Goal: Transaction & Acquisition: Purchase product/service

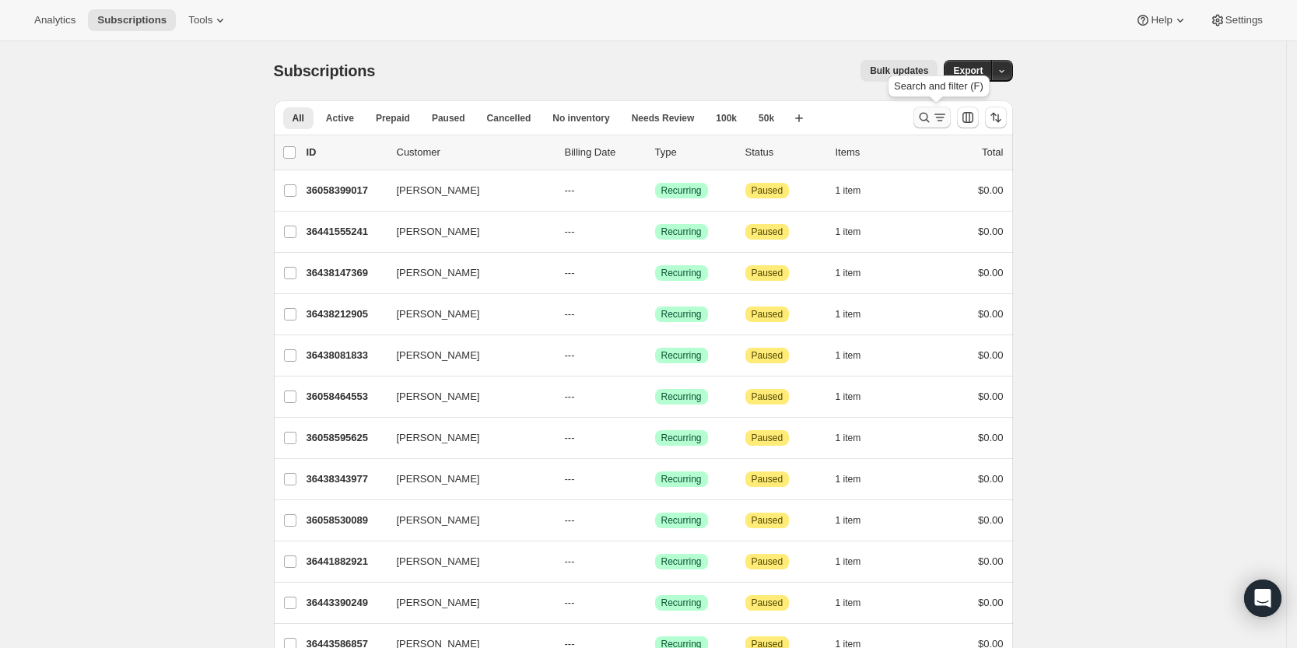
click at [922, 112] on icon "Search and filter results" at bounding box center [924, 118] width 16 height 16
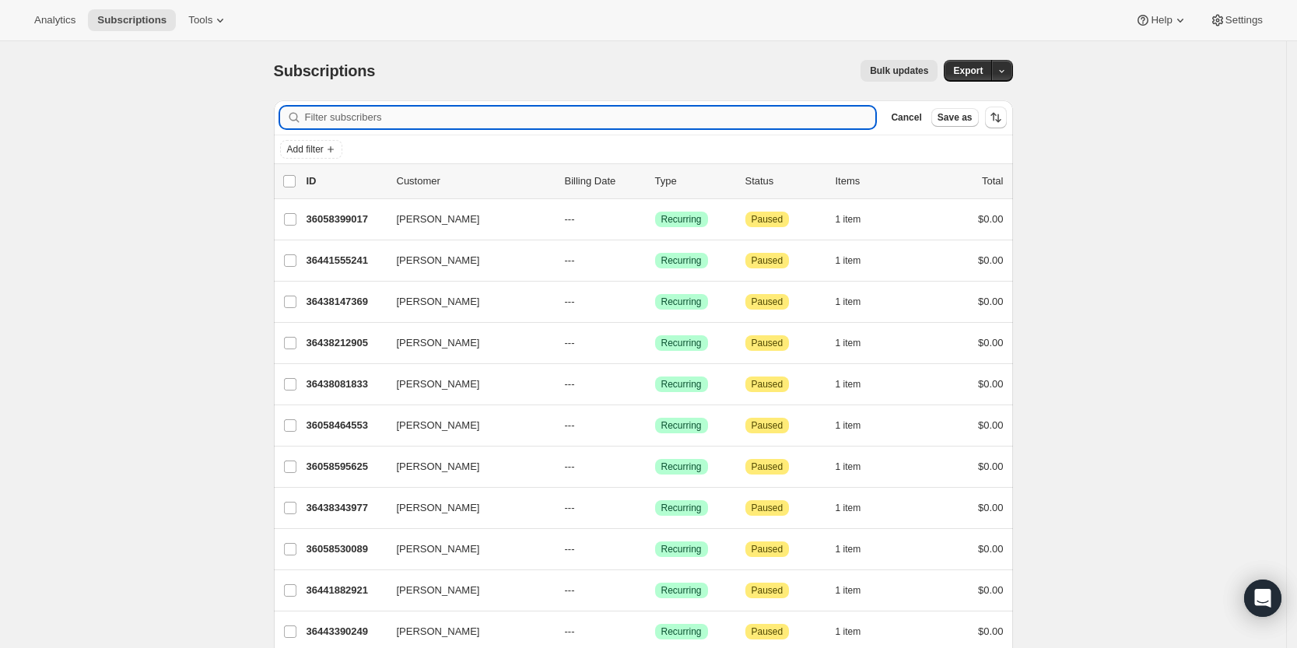
click at [741, 114] on input "Filter subscribers" at bounding box center [590, 118] width 571 height 22
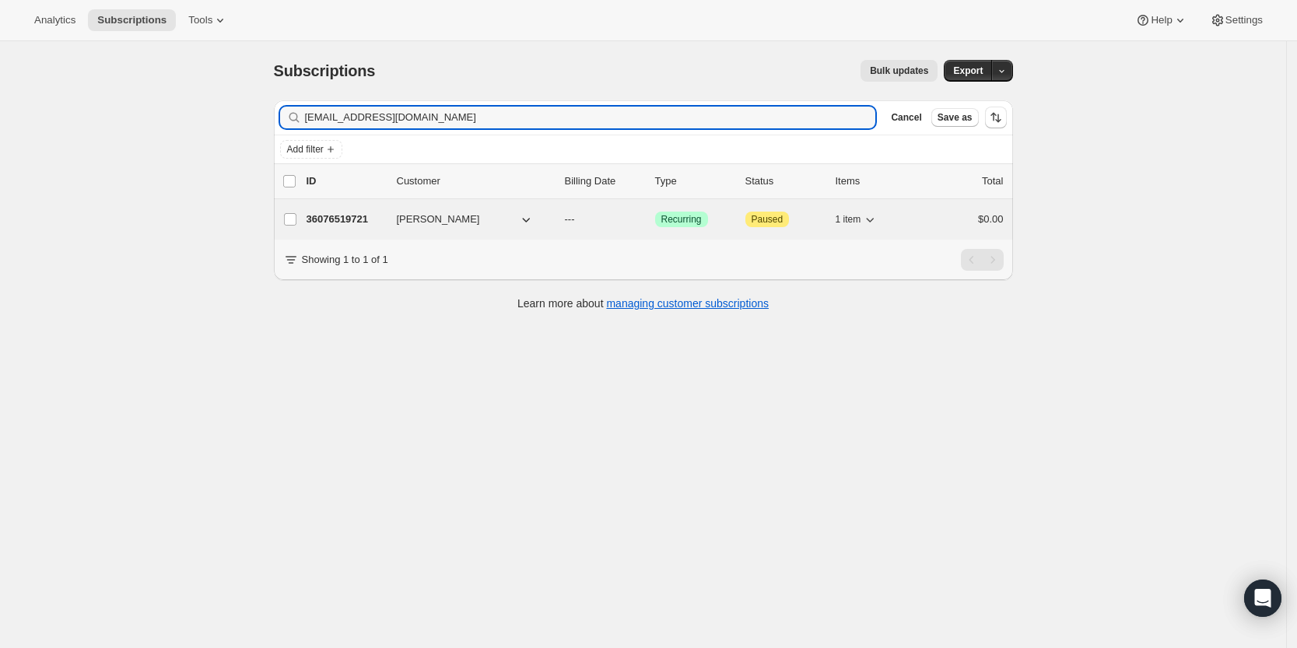
type input "mdf@terra.com.br"
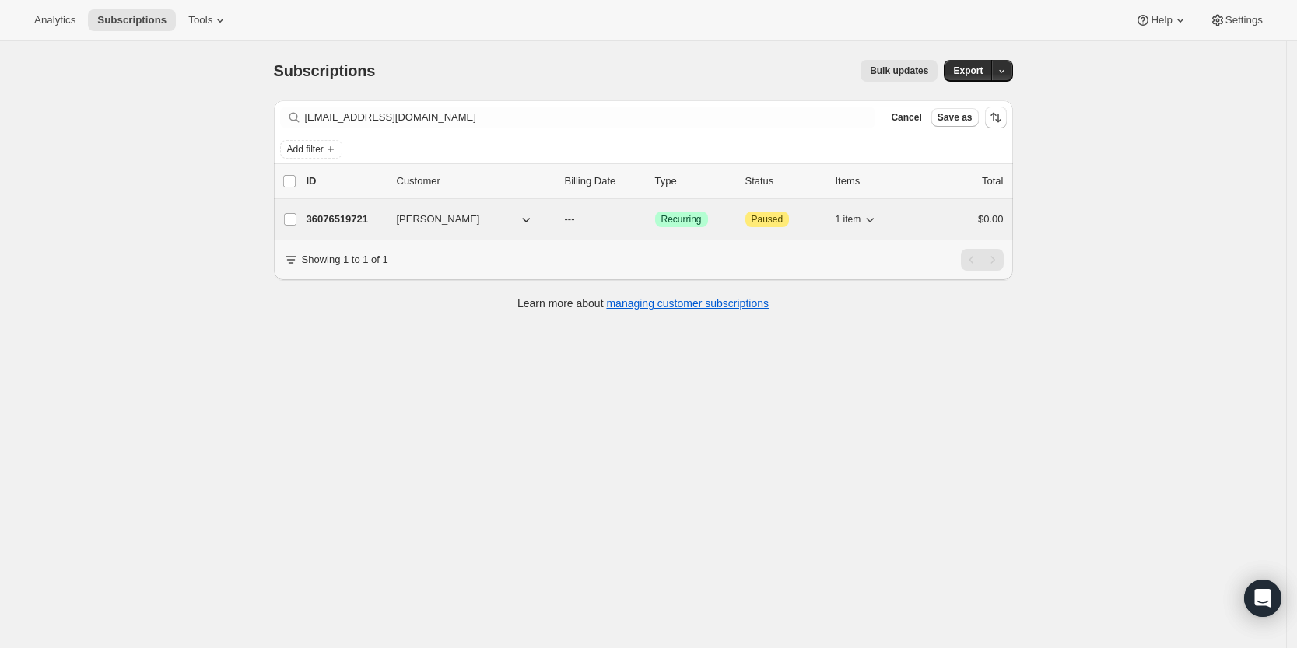
click at [348, 213] on p "36076519721" at bounding box center [345, 220] width 78 height 16
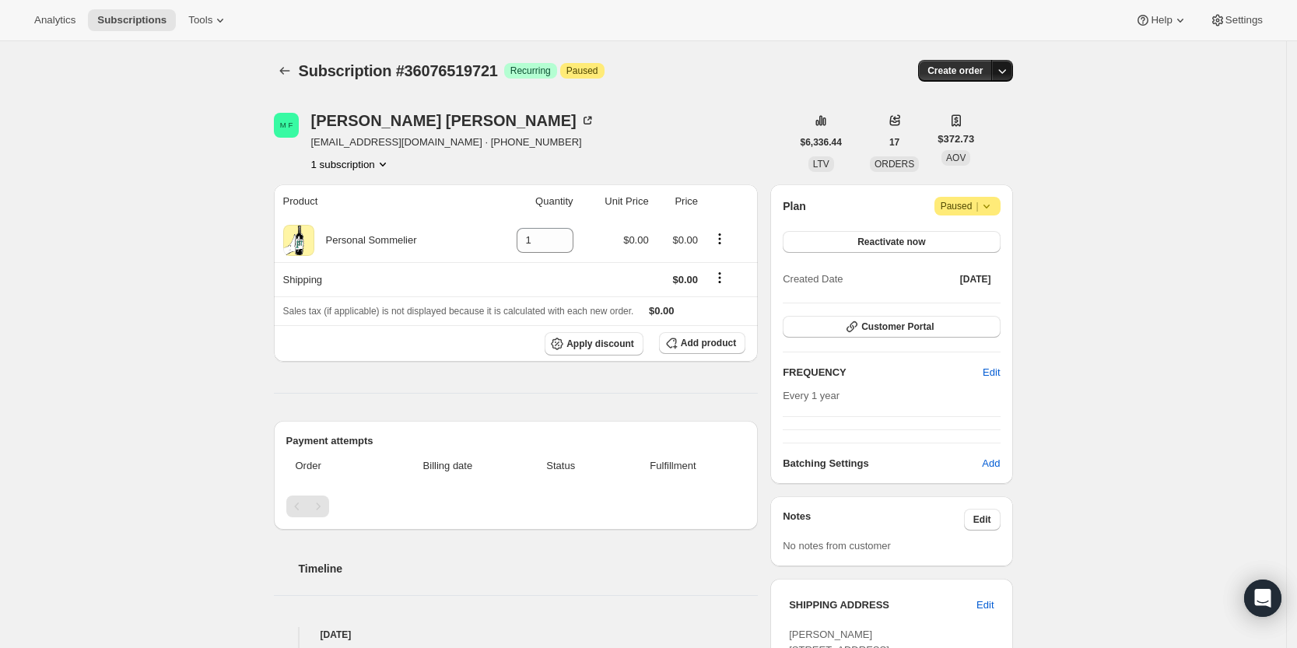
click at [1008, 65] on icon "button" at bounding box center [1002, 71] width 16 height 16
click at [998, 136] on span "Create custom one-time order" at bounding box center [940, 130] width 135 height 16
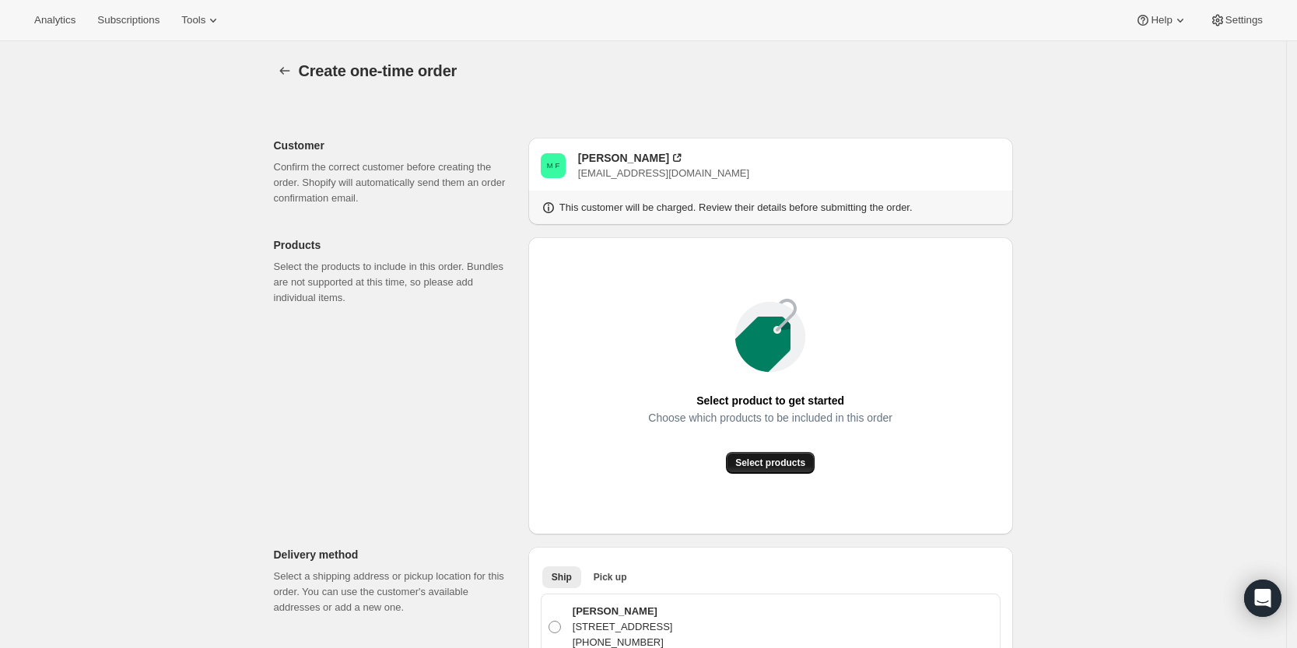
click at [805, 467] on span "Select products" at bounding box center [770, 463] width 70 height 12
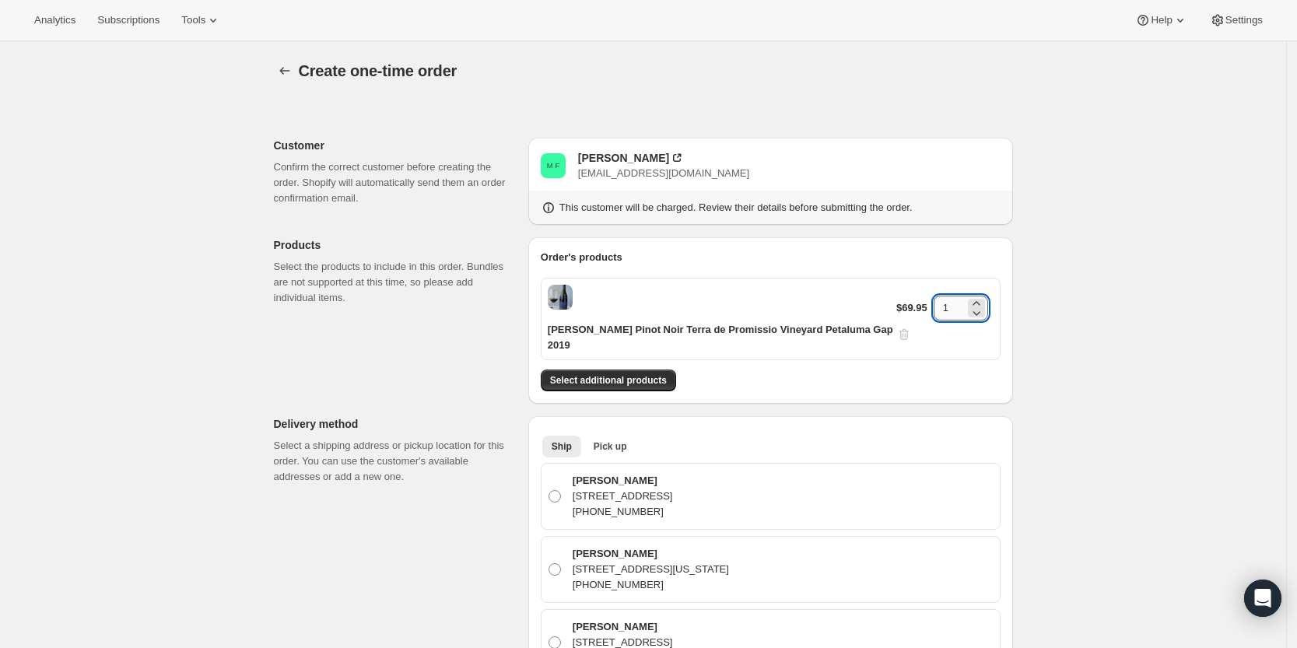
click at [944, 299] on input "1" at bounding box center [948, 308] width 31 height 25
type input "6"
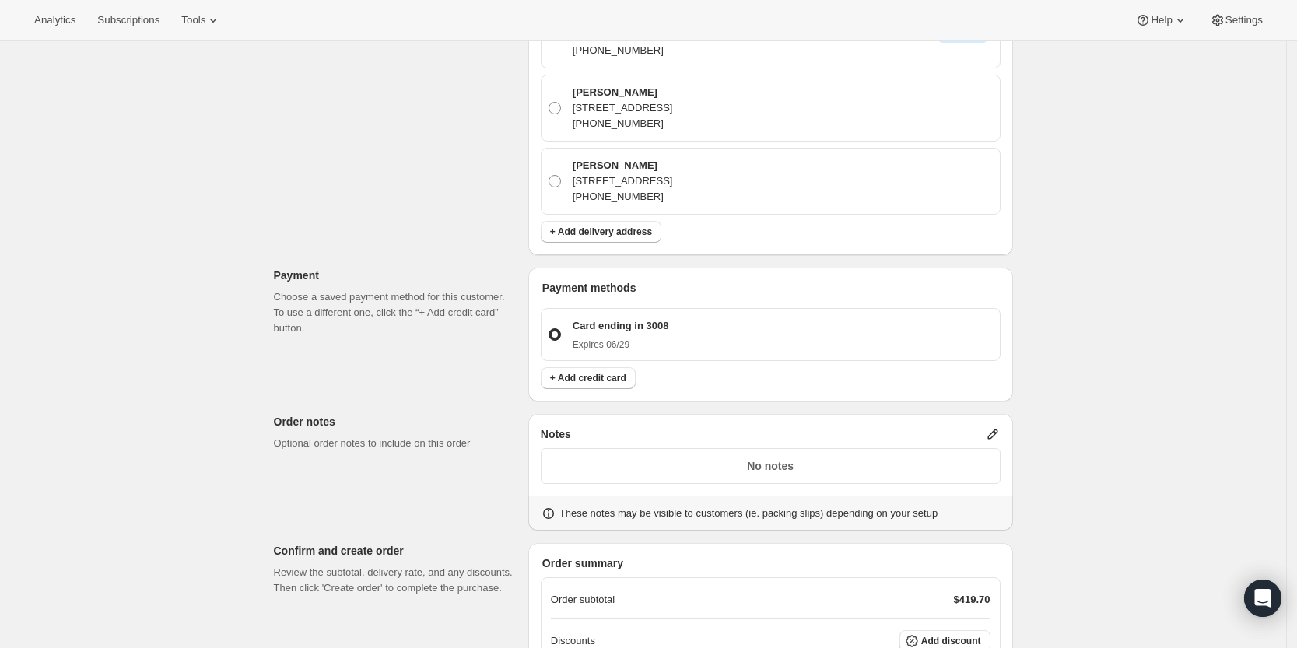
scroll to position [866, 0]
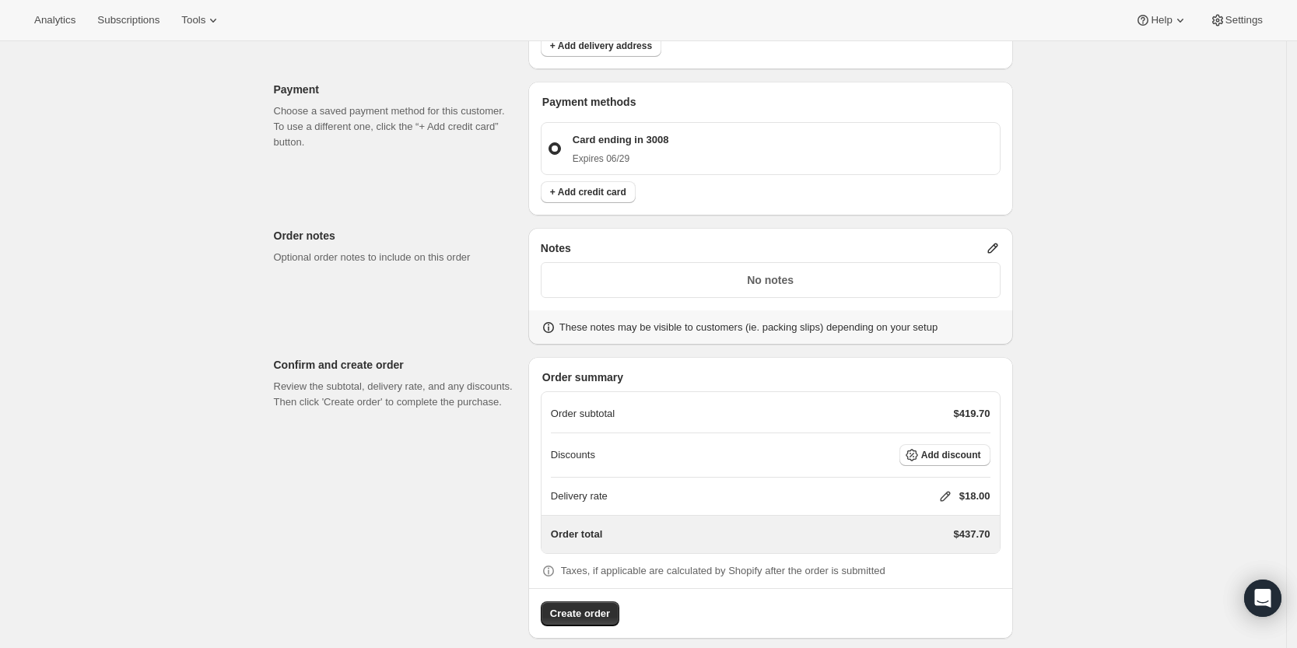
click at [995, 240] on icon at bounding box center [993, 248] width 16 height 16
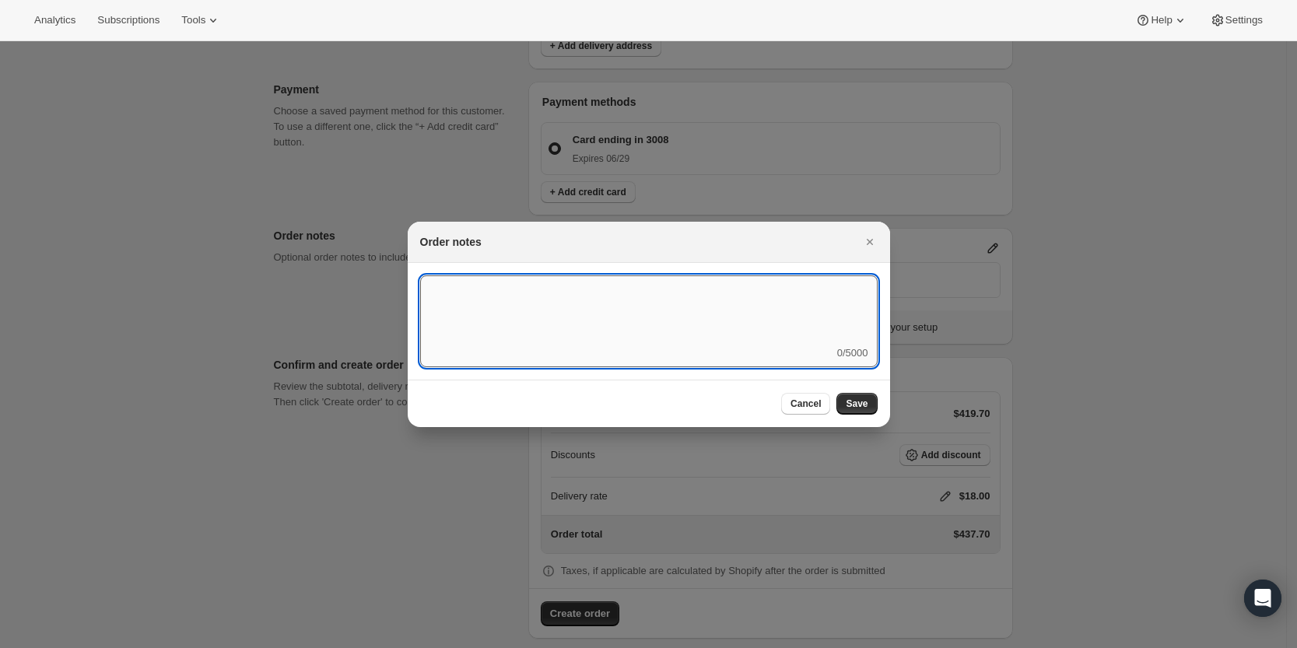
click at [786, 299] on textarea ":rd7:" at bounding box center [648, 310] width 457 height 70
type textarea "Send to GSN"
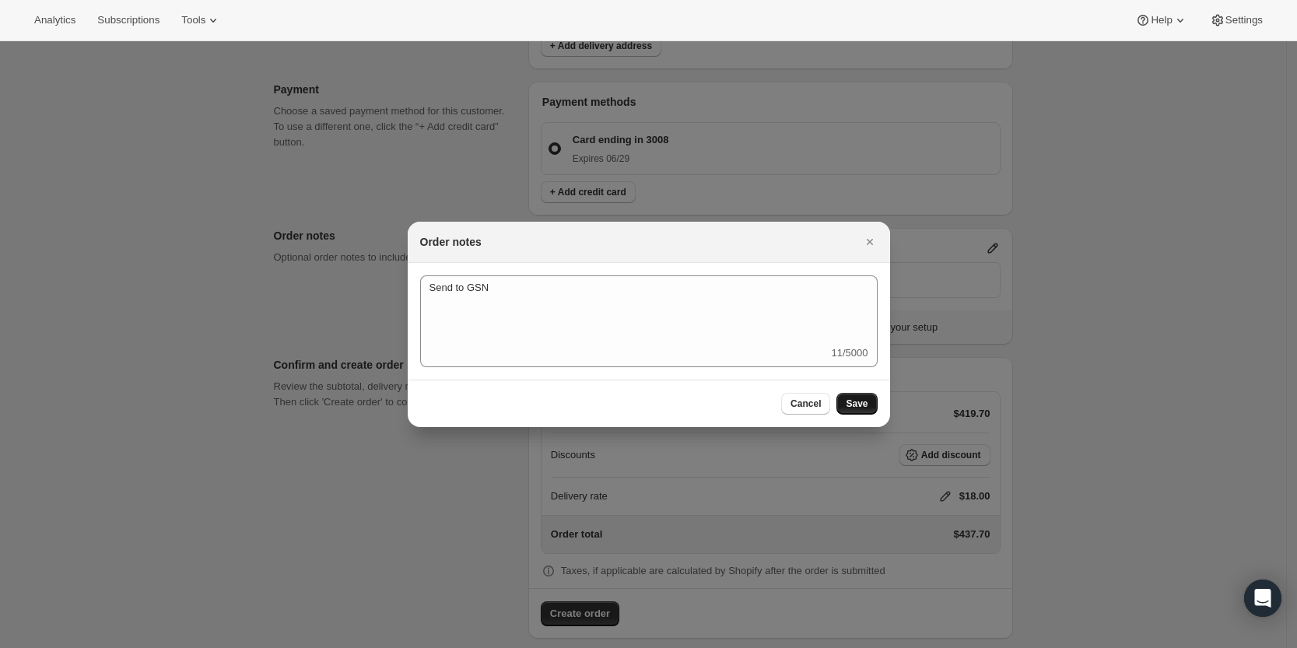
click at [854, 404] on span "Save" at bounding box center [856, 403] width 22 height 12
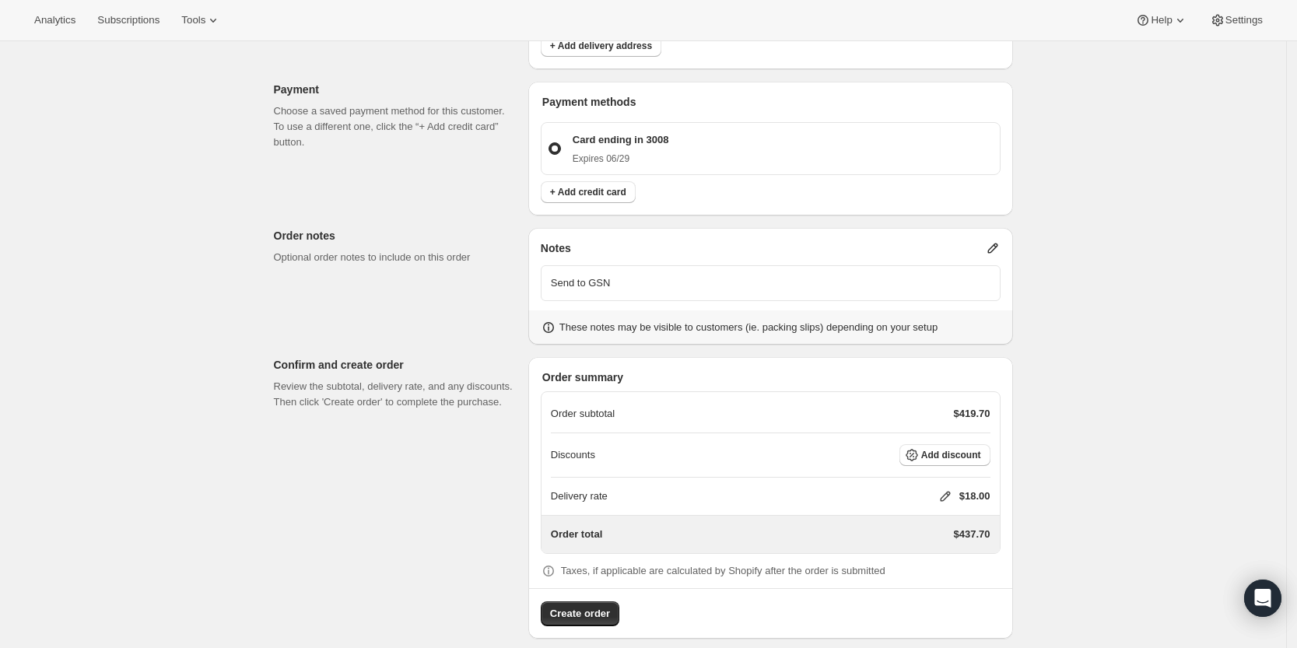
click at [950, 488] on icon at bounding box center [945, 496] width 16 height 16
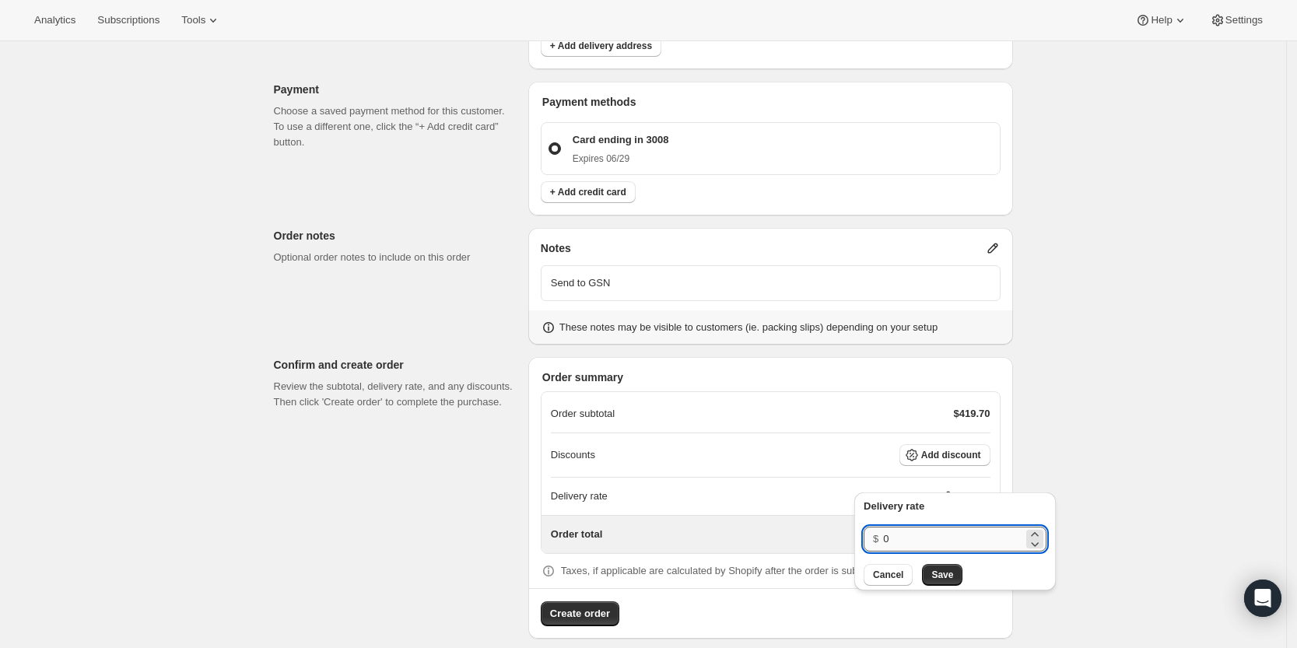
click at [928, 537] on input "0" at bounding box center [953, 539] width 140 height 25
type input "0"
click at [946, 569] on span "Save" at bounding box center [942, 575] width 22 height 12
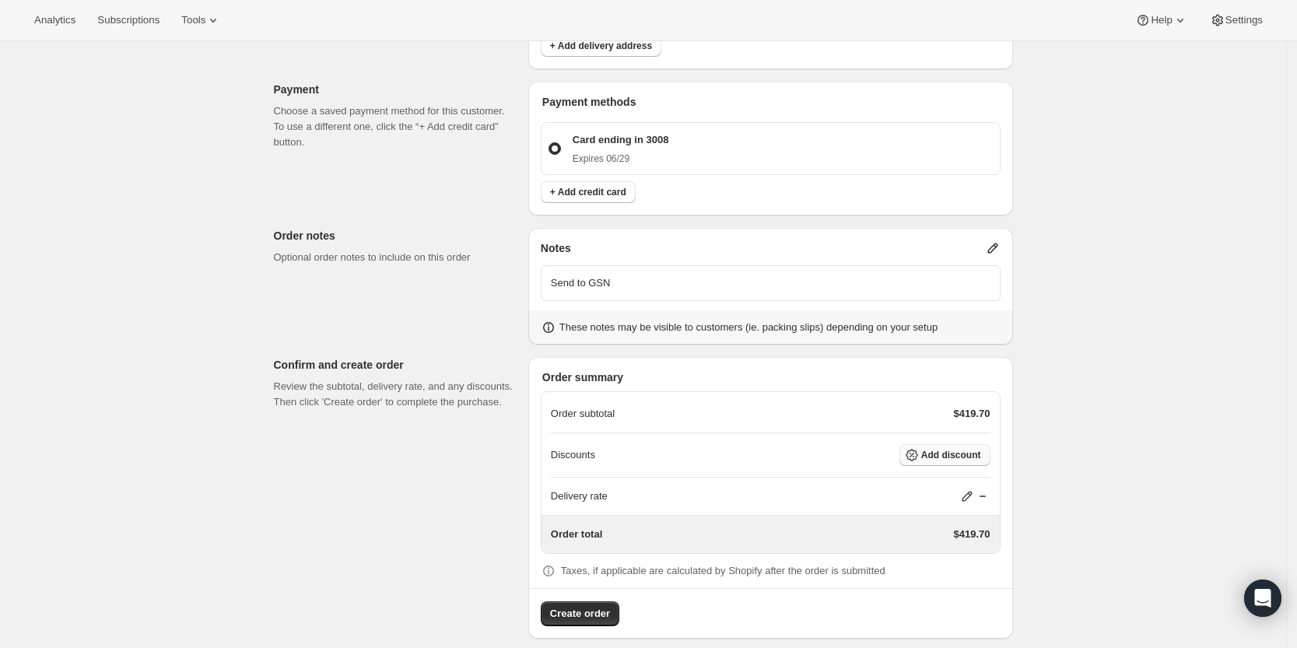
click at [941, 449] on span "Add discount" at bounding box center [951, 455] width 60 height 12
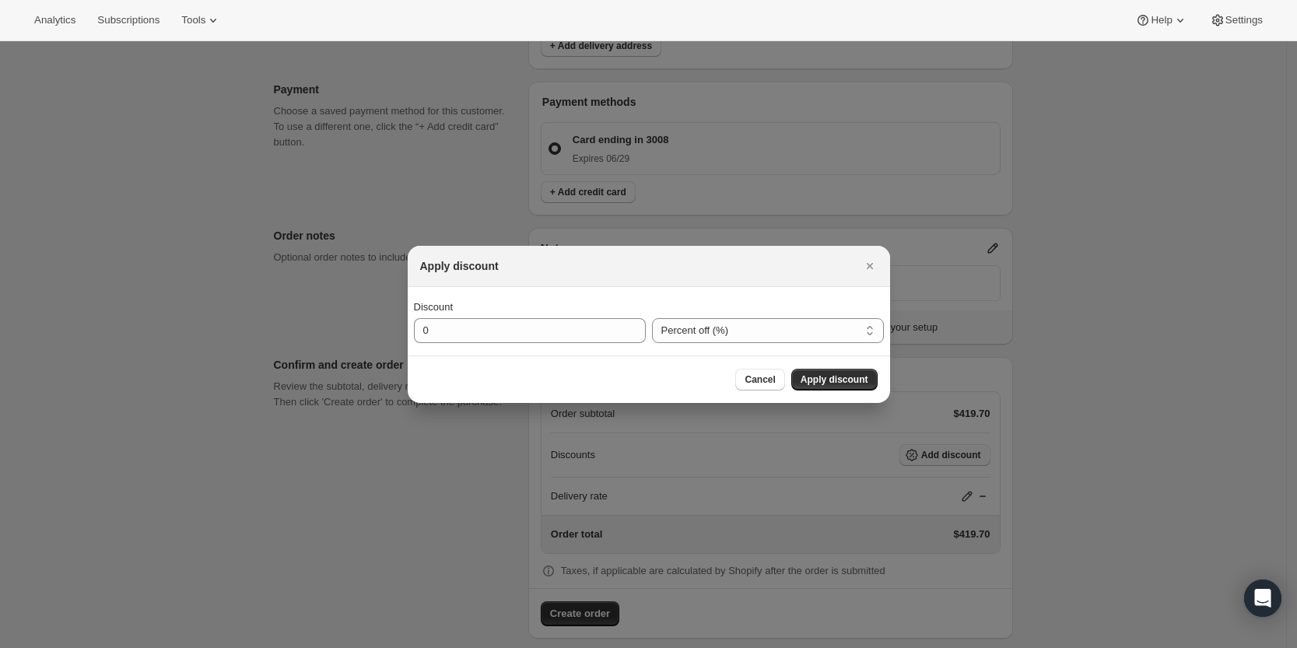
scroll to position [0, 0]
click at [587, 324] on input "0" at bounding box center [518, 330] width 208 height 25
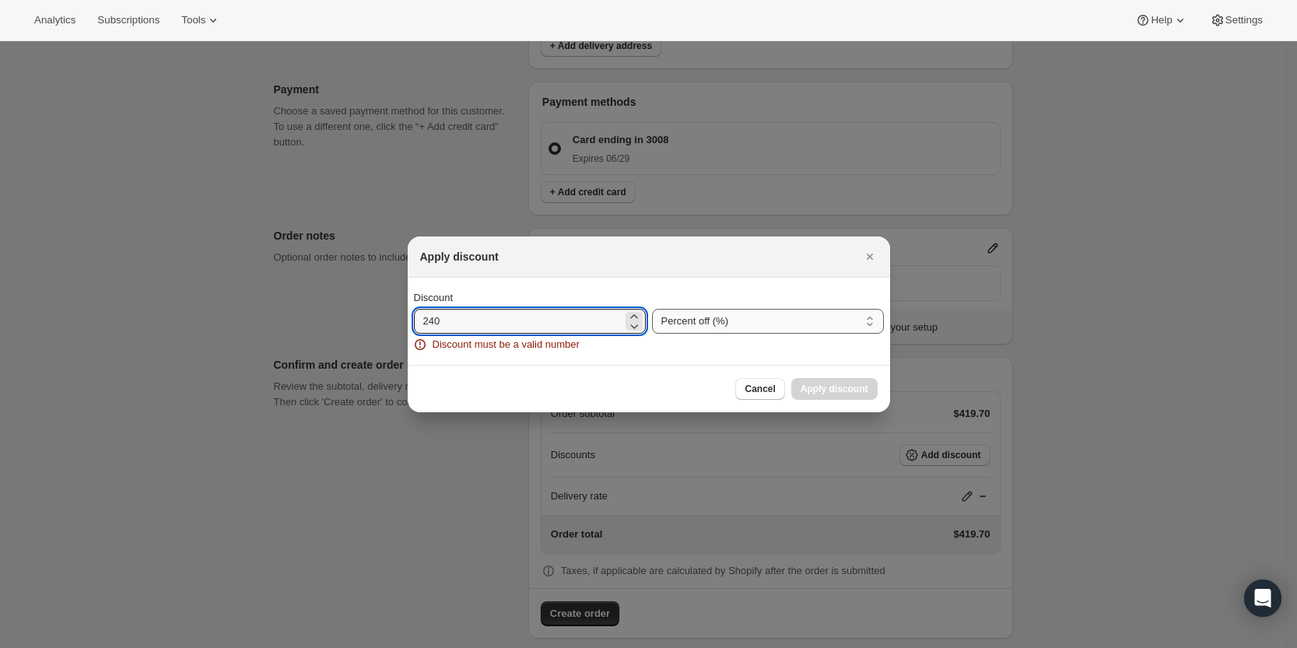
type input "240"
click at [723, 327] on select "Percent off (%) Amount off ($)" at bounding box center [768, 321] width 232 height 25
select select "fixedAmount"
click at [652, 309] on select "Percent off (%) Amount off ($)" at bounding box center [768, 321] width 232 height 25
click at [586, 323] on input "240" at bounding box center [518, 321] width 208 height 25
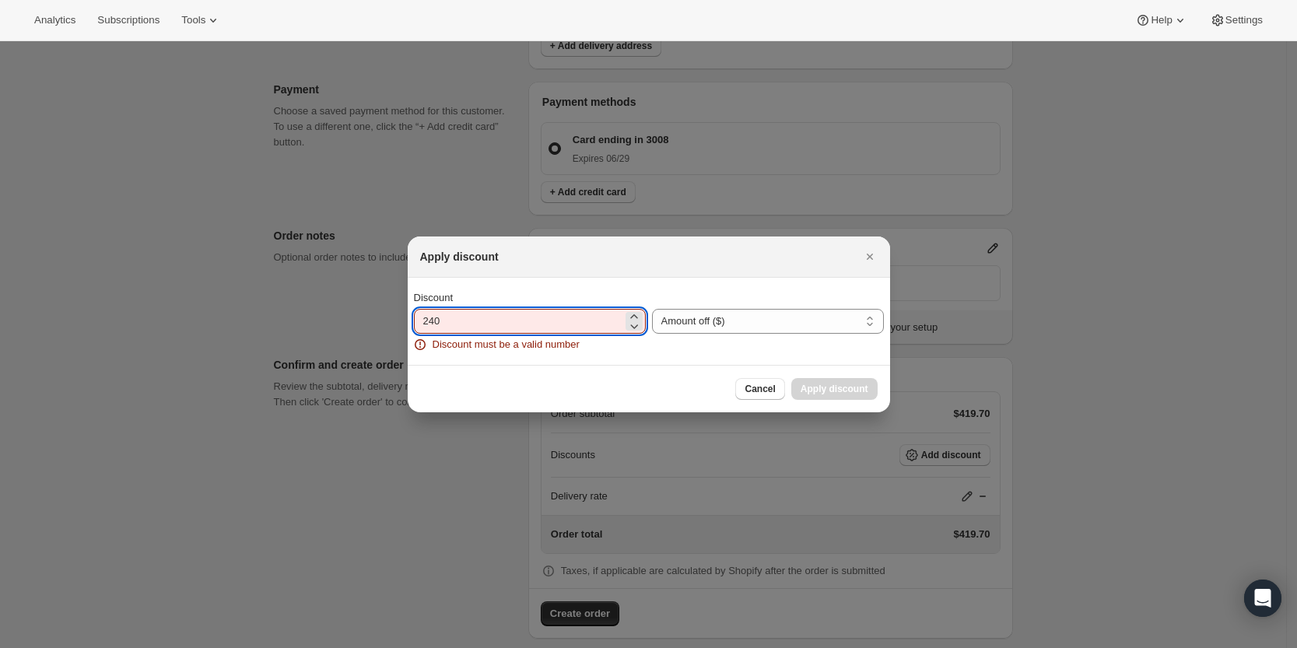
click at [586, 323] on input "240" at bounding box center [518, 321] width 208 height 25
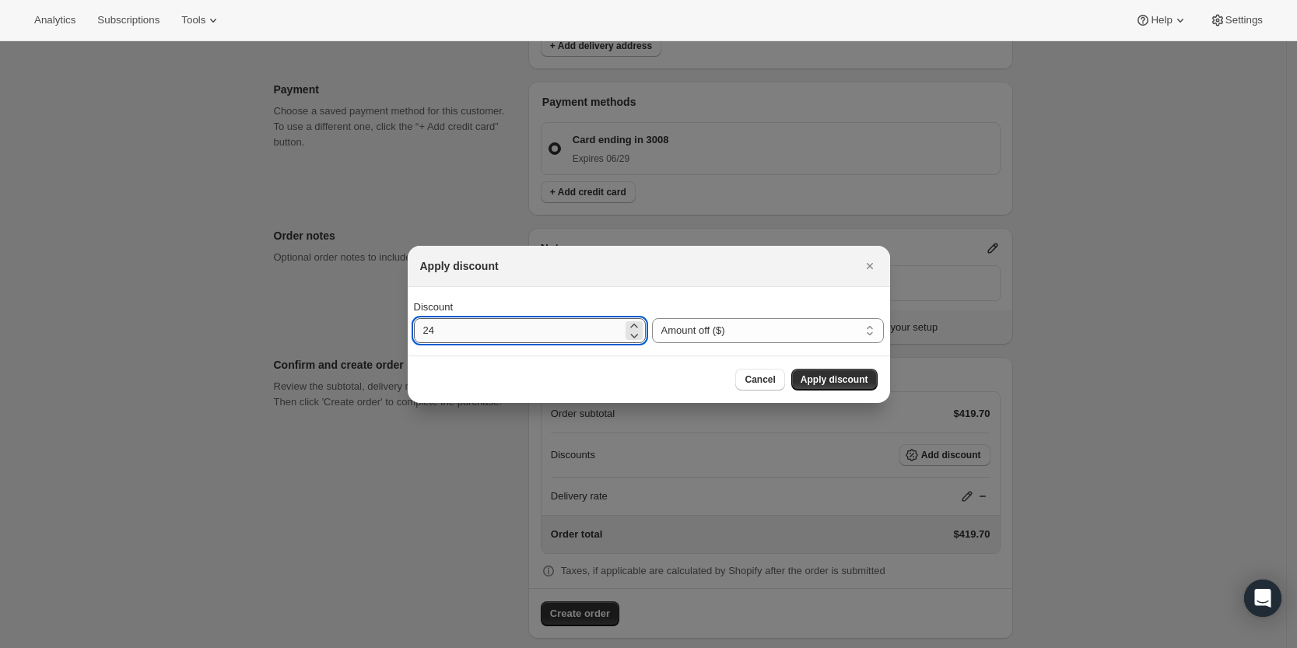
type input "240"
click at [871, 382] on button "Apply discount" at bounding box center [834, 380] width 86 height 22
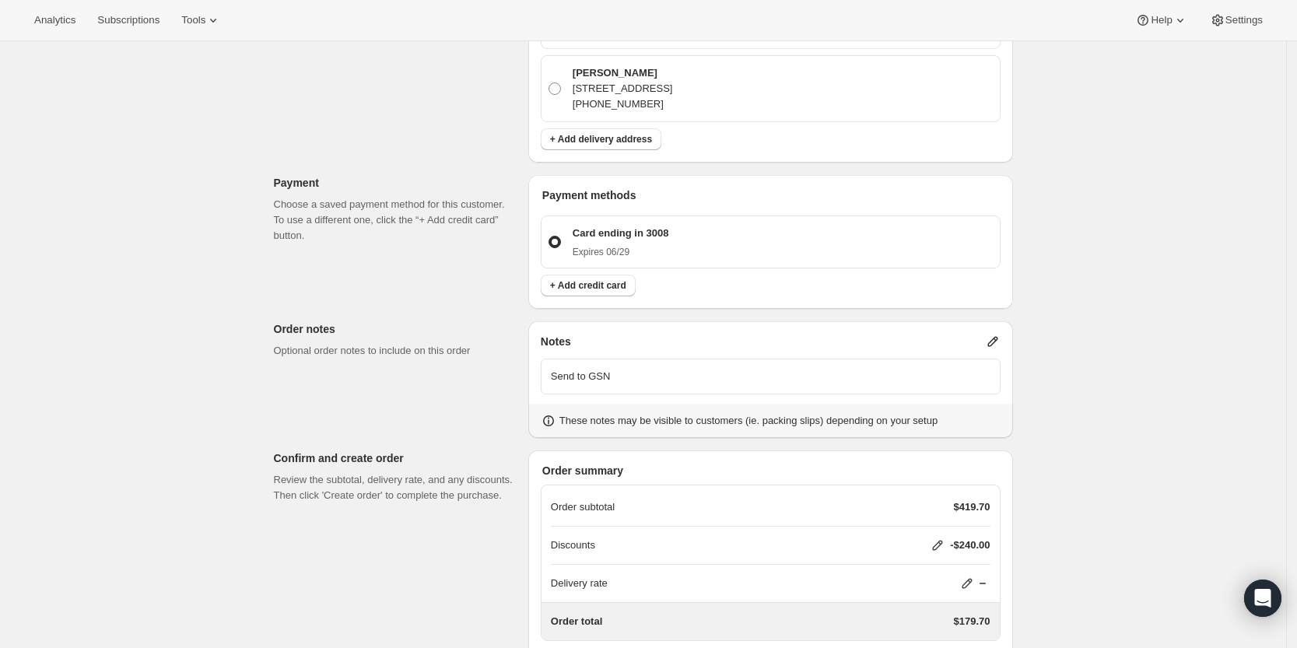
scroll to position [860, 0]
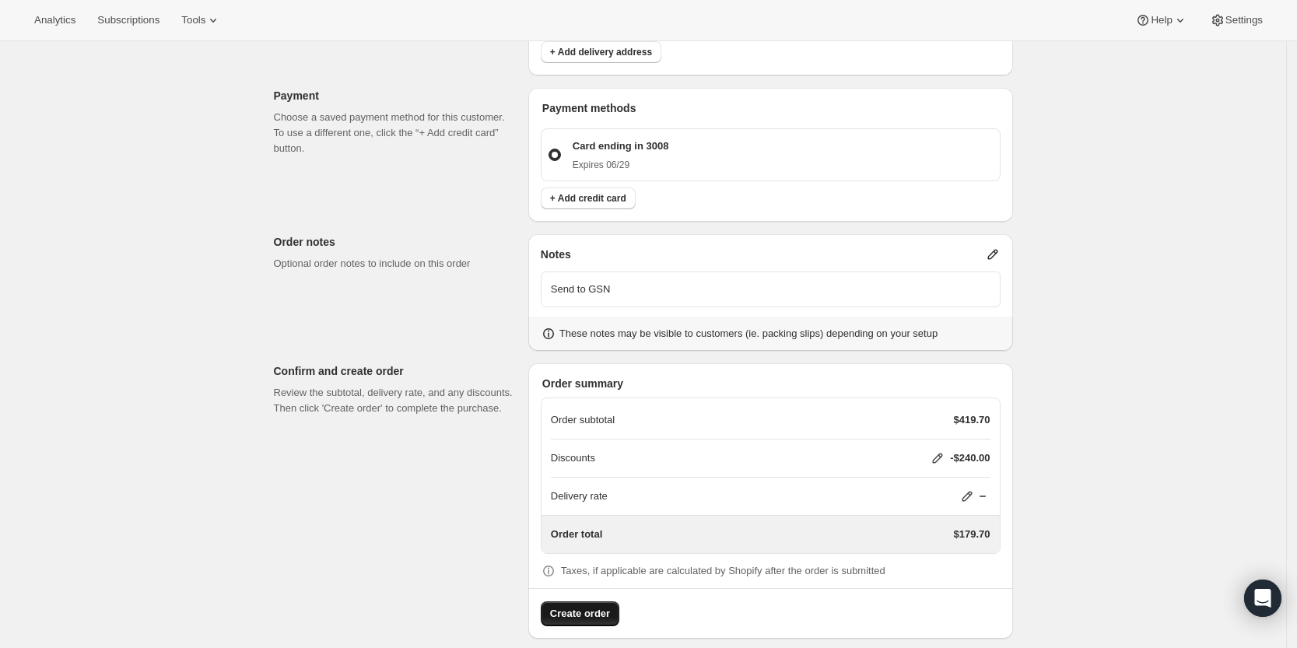
click at [598, 606] on span "Create order" at bounding box center [580, 614] width 60 height 16
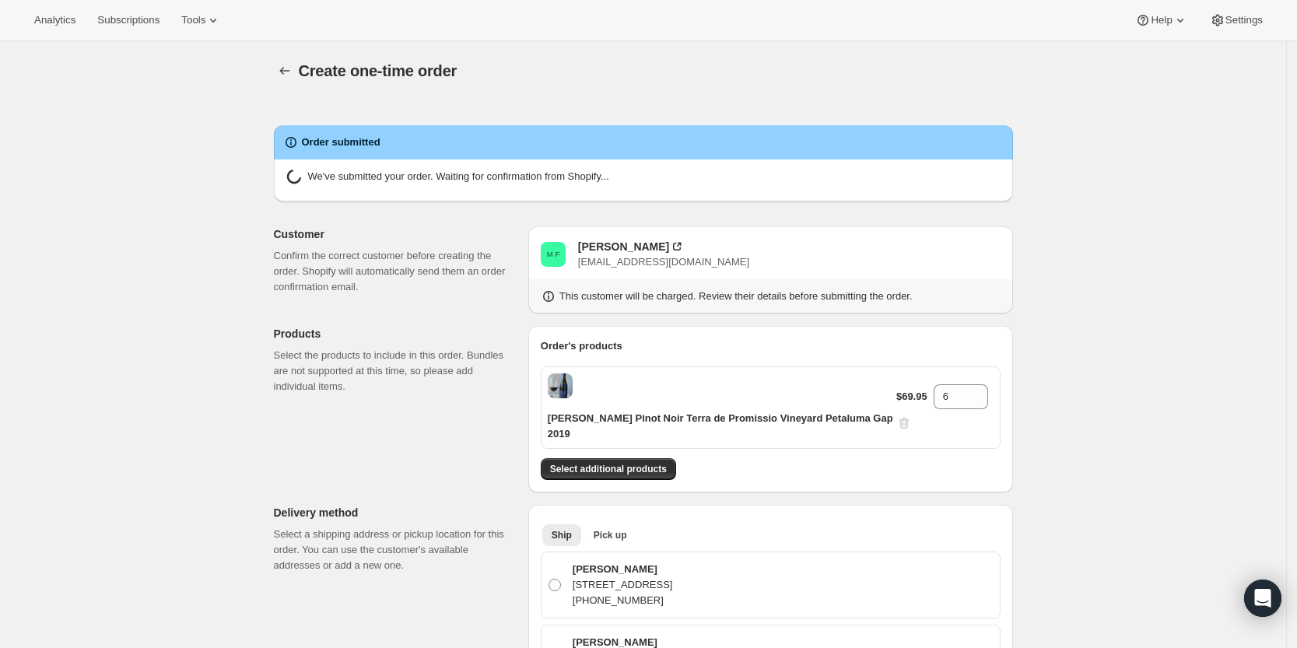
radio input "true"
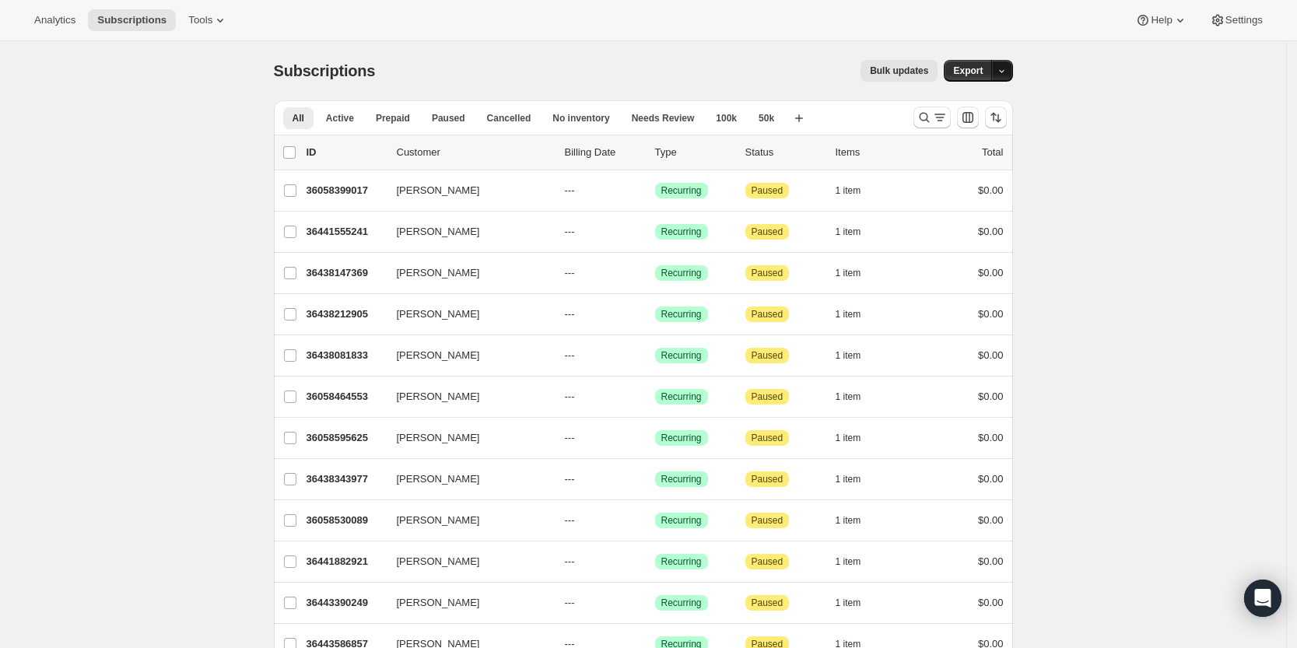
click at [1006, 74] on icon "button" at bounding box center [1001, 71] width 10 height 10
click at [923, 117] on icon "Search and filter results" at bounding box center [924, 118] width 16 height 16
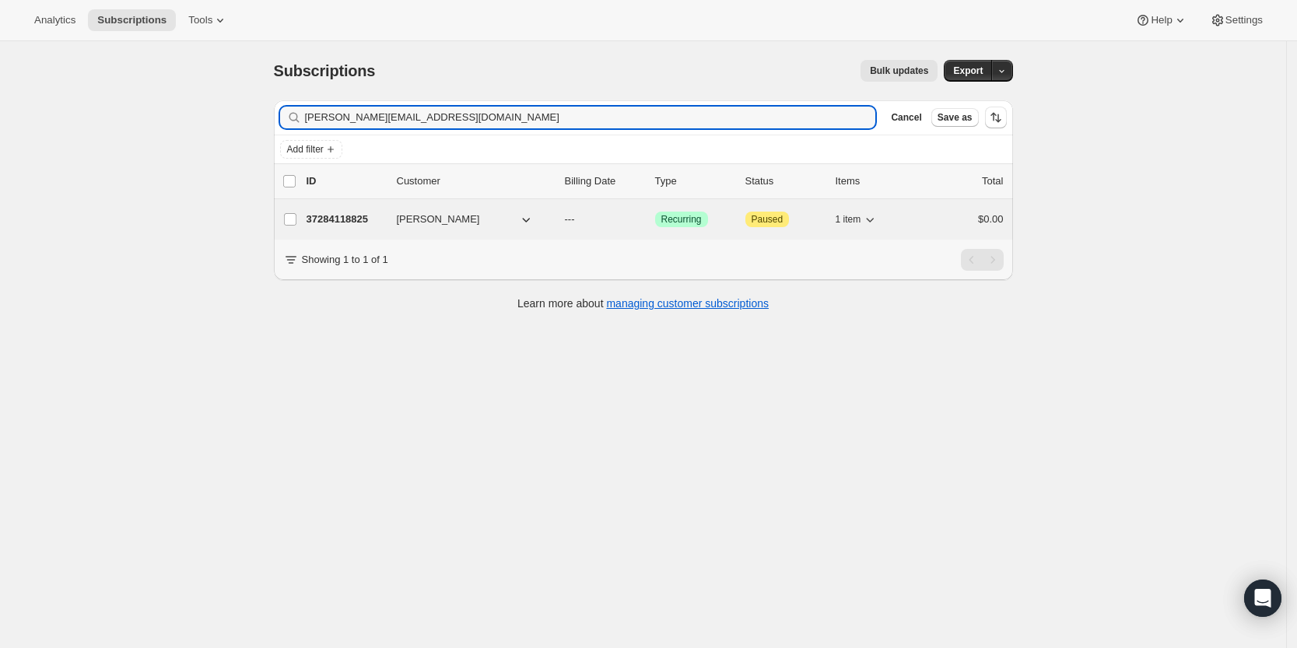
type input "[PERSON_NAME][EMAIL_ADDRESS][DOMAIN_NAME]"
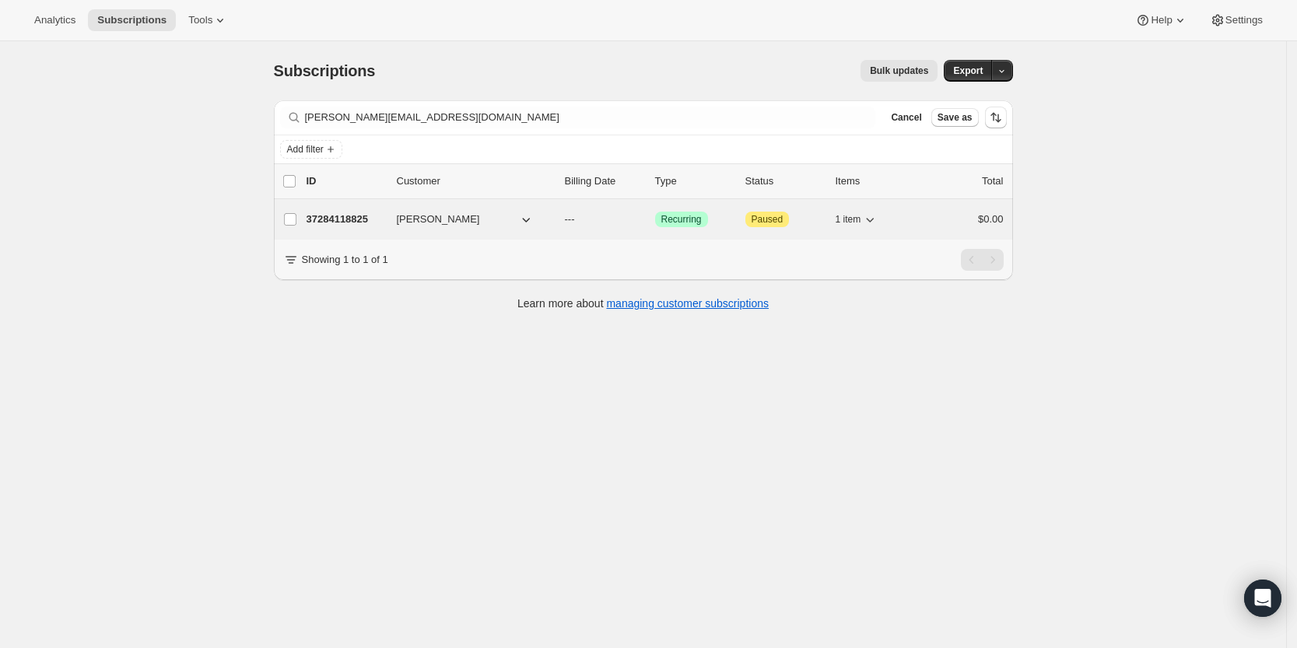
click at [348, 215] on p "37284118825" at bounding box center [345, 220] width 78 height 16
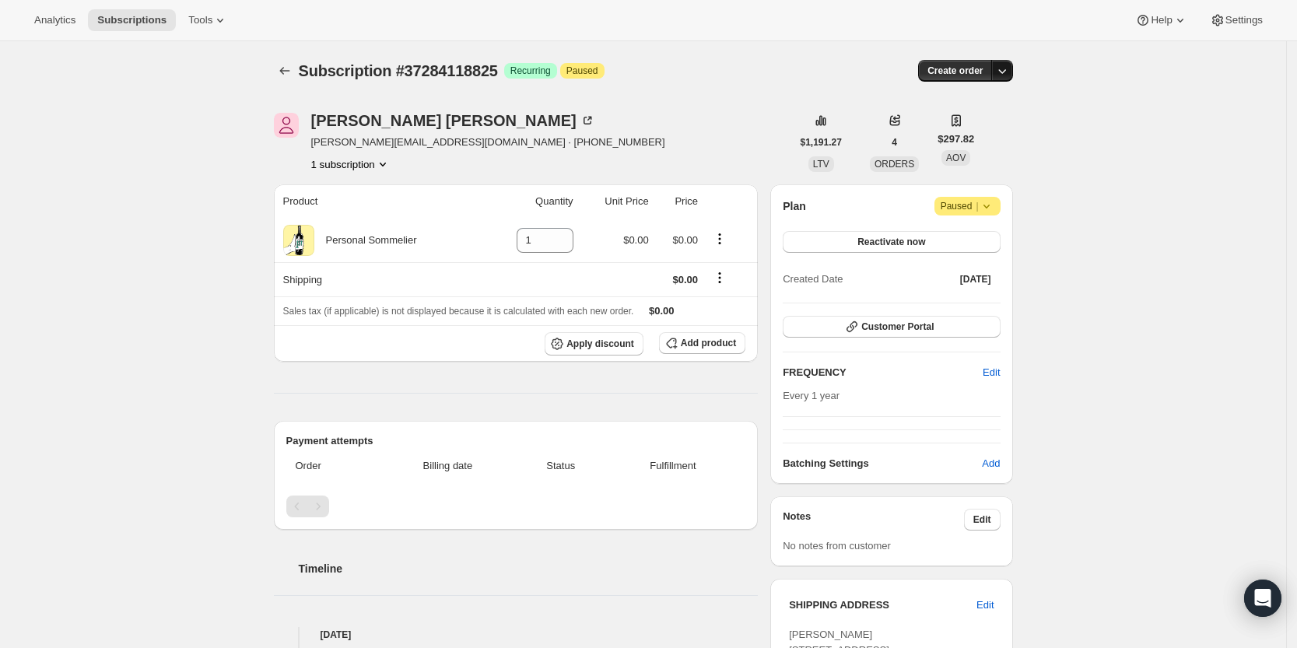
click at [1006, 67] on icon "button" at bounding box center [1002, 71] width 16 height 16
click at [987, 131] on span "Create custom one-time order" at bounding box center [940, 130] width 135 height 12
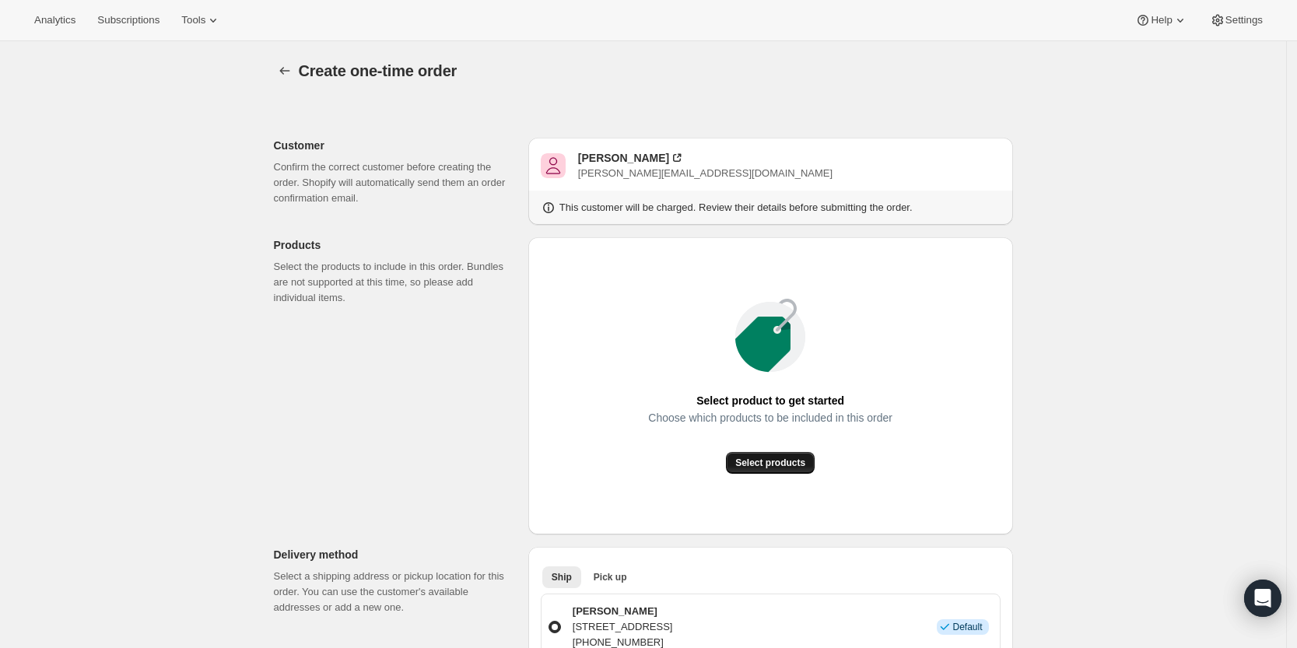
click at [809, 456] on button "Select products" at bounding box center [770, 463] width 89 height 22
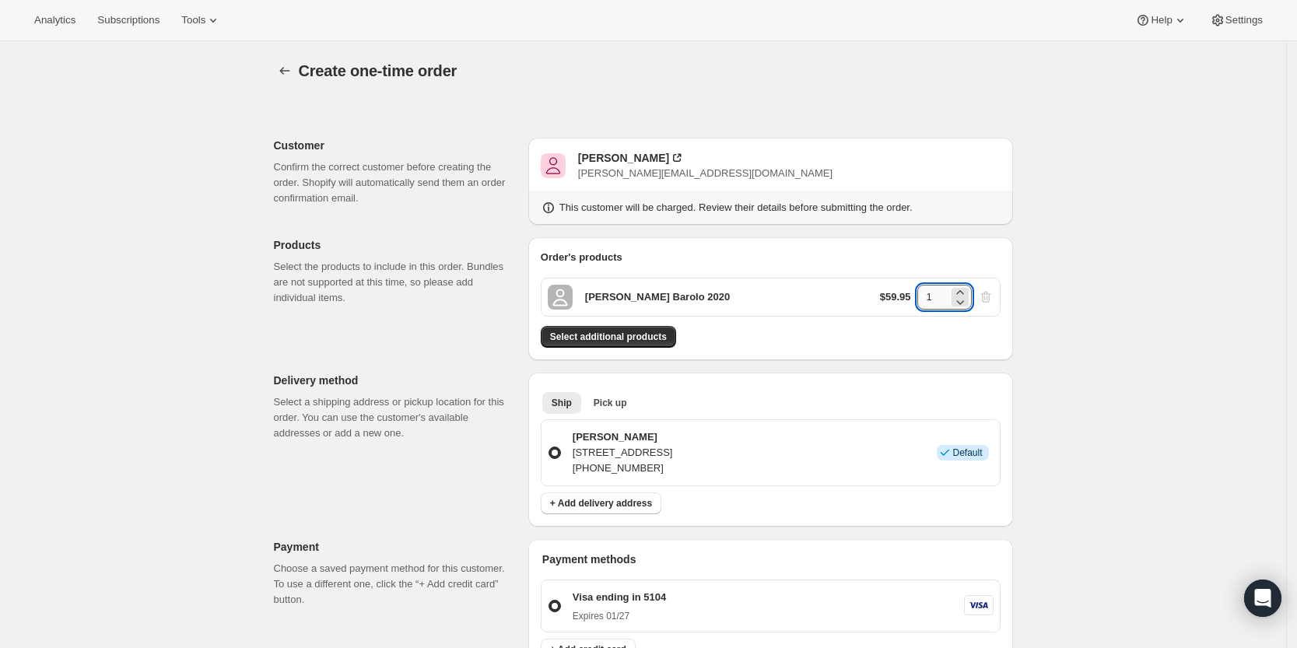
click at [938, 299] on input "1" at bounding box center [932, 297] width 31 height 25
type input "6"
click at [1103, 345] on div "Create one-time order. This page is ready Create one-time order Customer Confir…" at bounding box center [643, 588] width 1286 height 1094
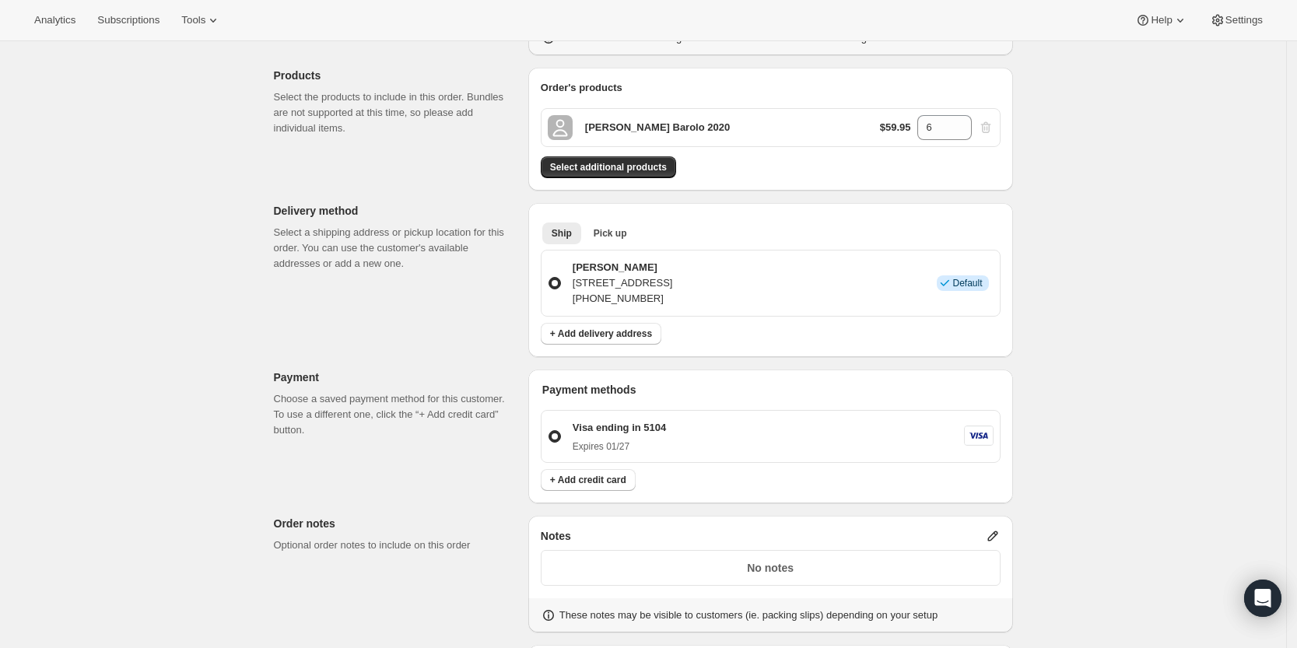
scroll to position [170, 0]
click at [638, 158] on button "Select additional products" at bounding box center [608, 167] width 135 height 22
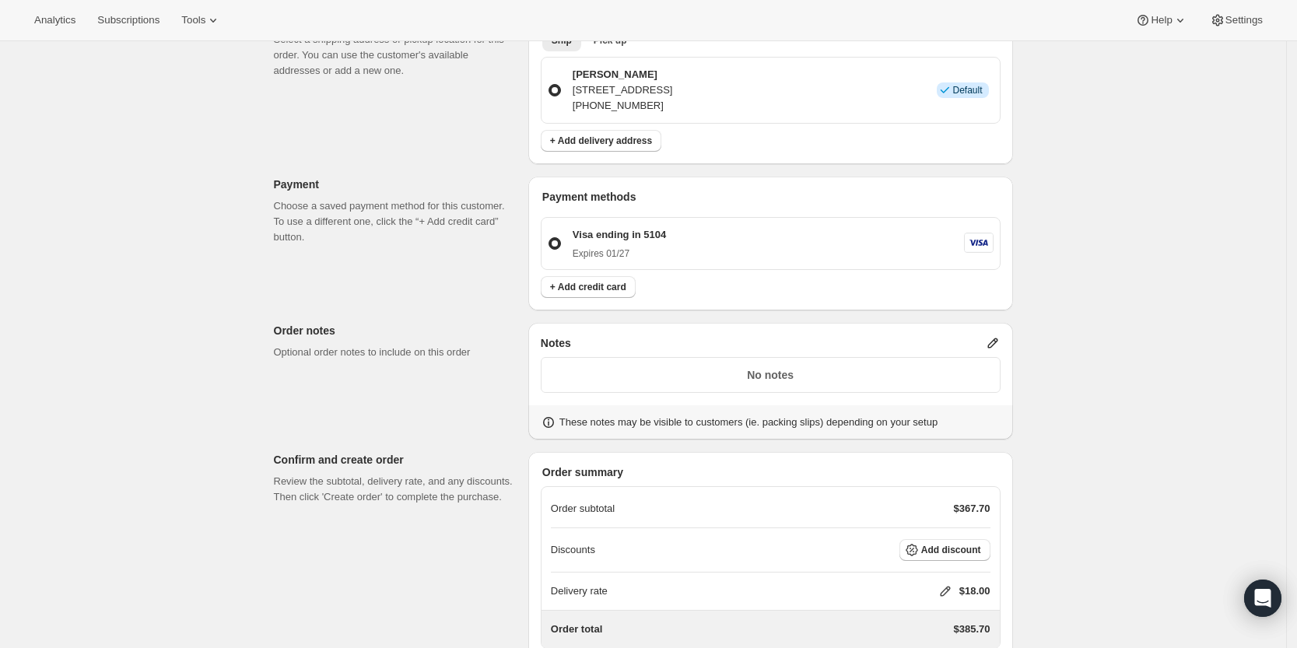
scroll to position [521, 0]
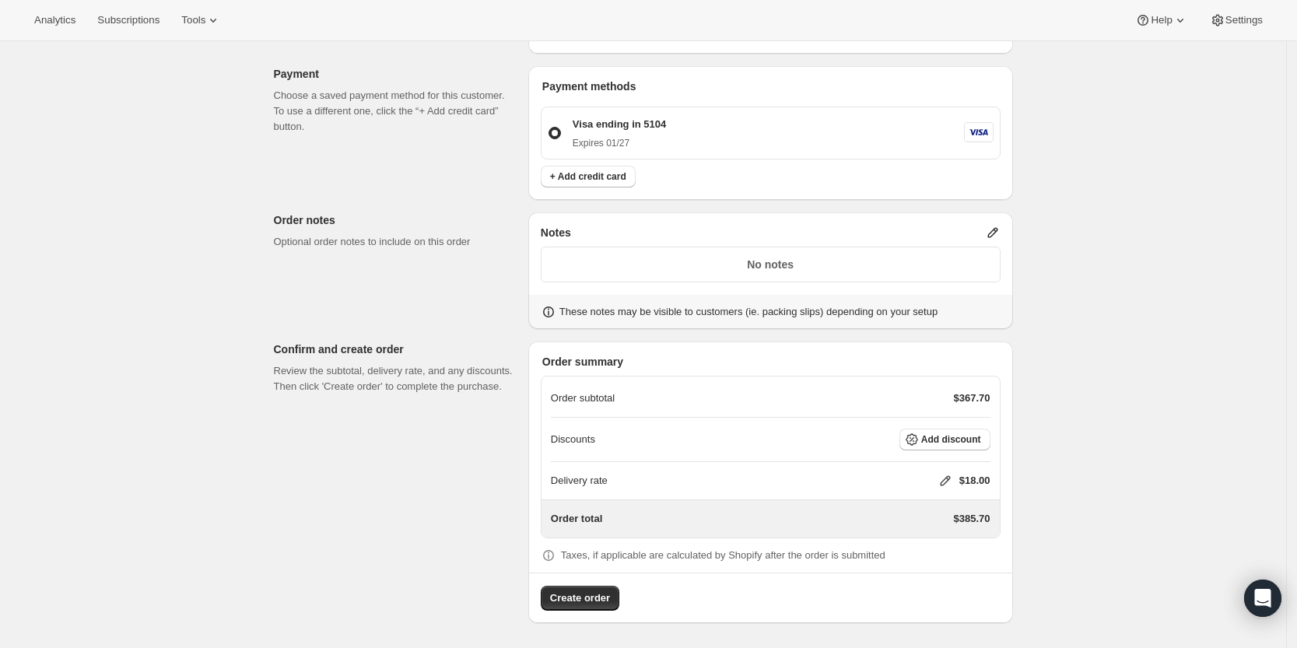
click at [950, 476] on icon at bounding box center [945, 481] width 16 height 16
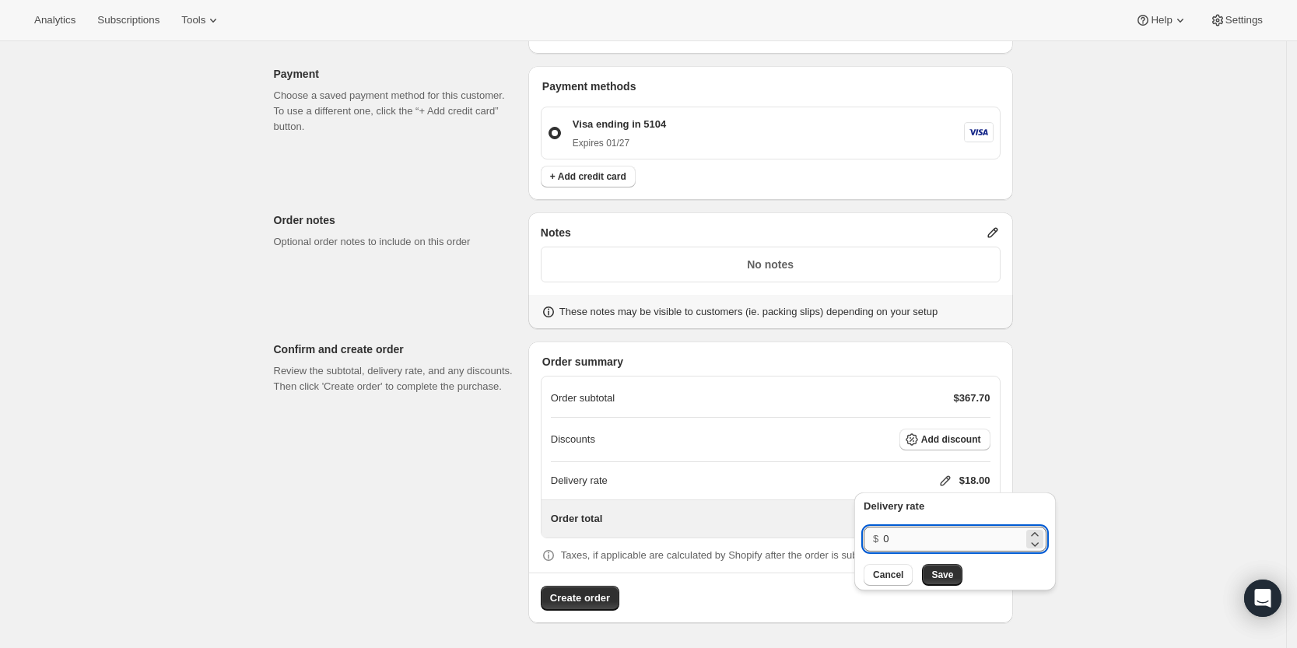
click at [931, 543] on input "0" at bounding box center [953, 539] width 140 height 25
type input "0"
click at [947, 577] on span "Save" at bounding box center [942, 575] width 22 height 12
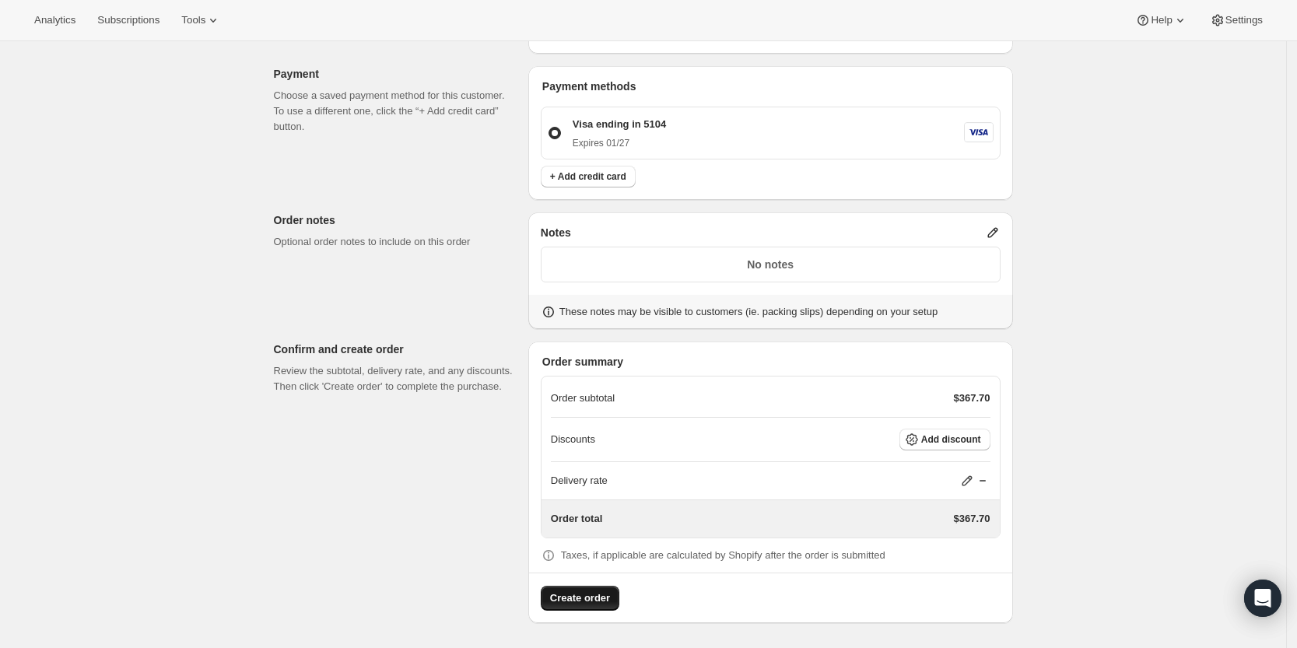
click at [594, 597] on span "Create order" at bounding box center [580, 598] width 60 height 16
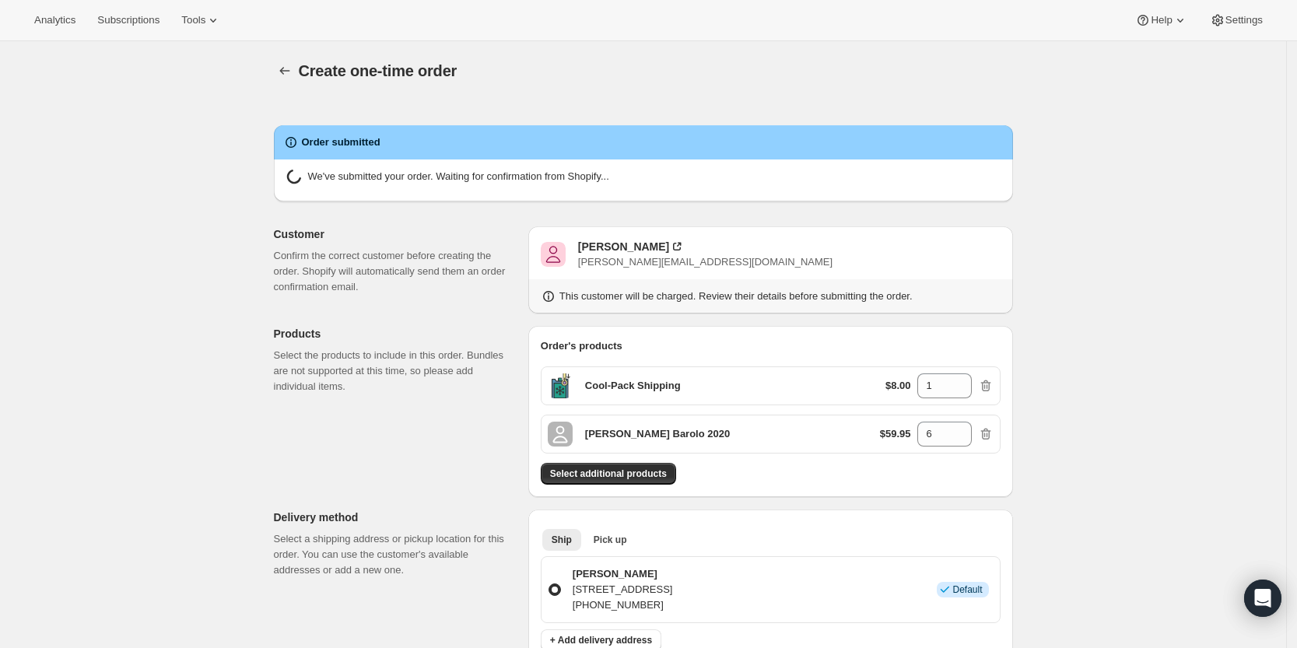
radio input "true"
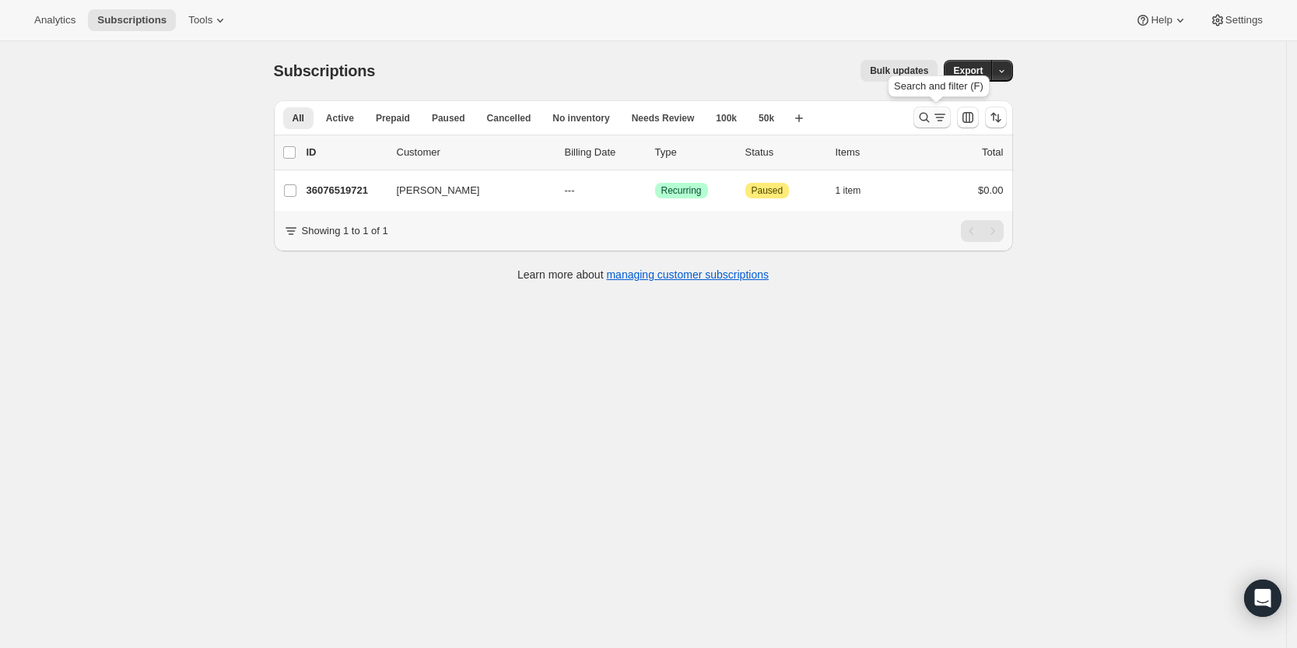
click at [927, 112] on icon "Search and filter results" at bounding box center [924, 118] width 16 height 16
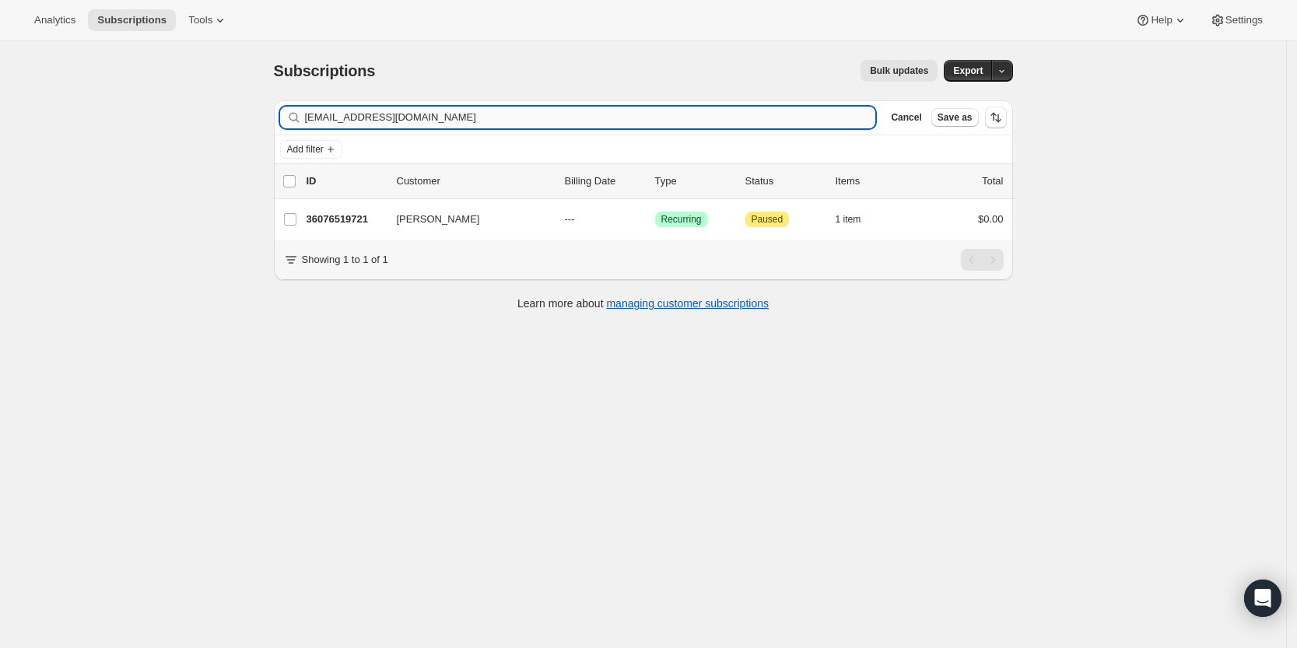
click at [718, 119] on input "mdf@terra.com.br" at bounding box center [590, 118] width 571 height 22
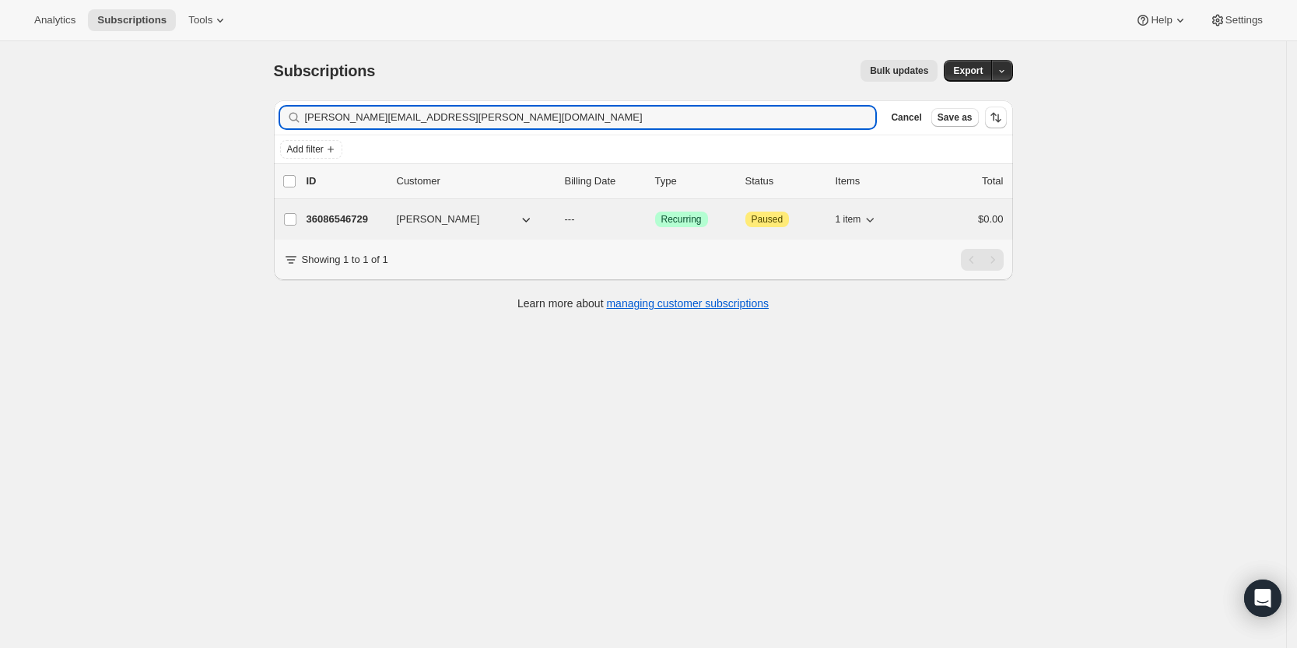
type input "jeffrey.ruden@gmail.com"
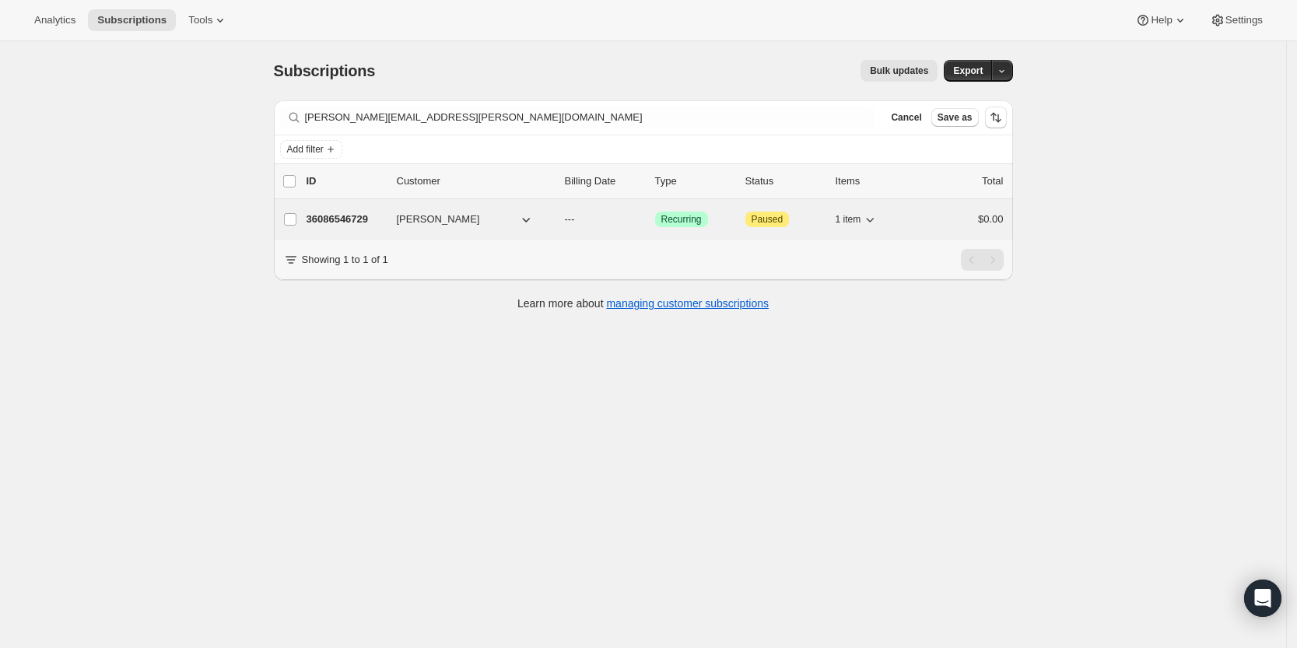
click at [357, 215] on p "36086546729" at bounding box center [345, 220] width 78 height 16
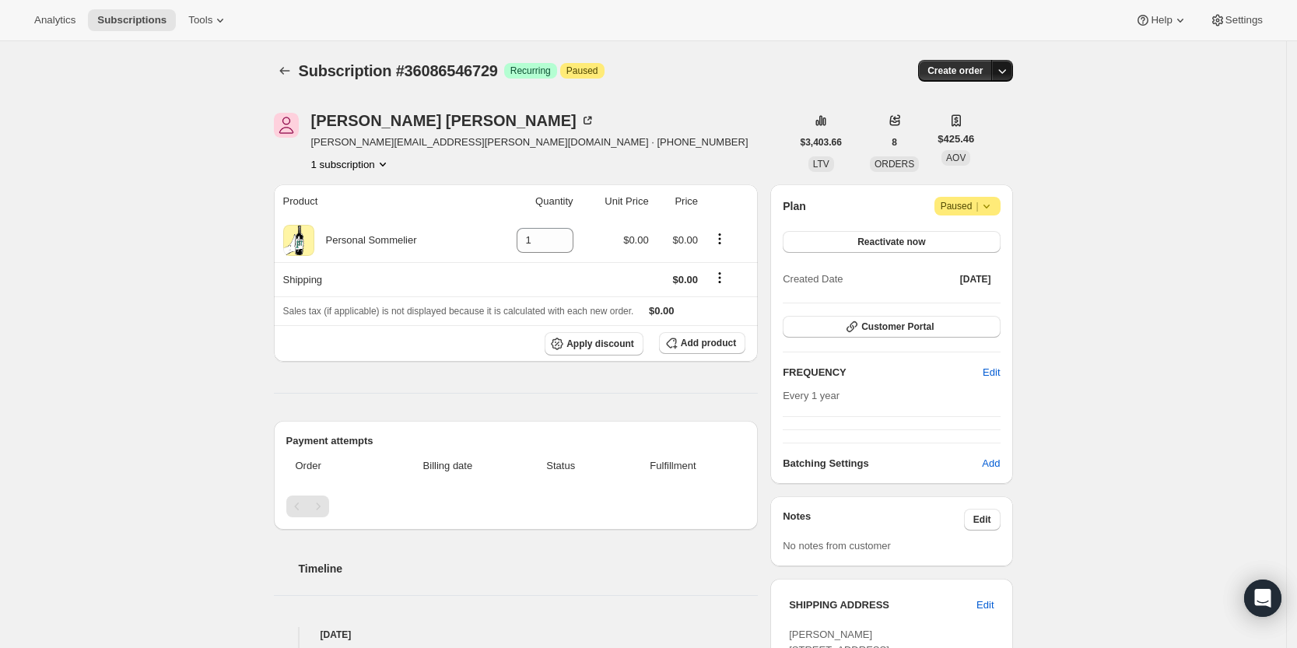
click at [1010, 69] on icon "button" at bounding box center [1002, 71] width 16 height 16
click at [992, 130] on span "Create custom one-time order" at bounding box center [940, 130] width 135 height 12
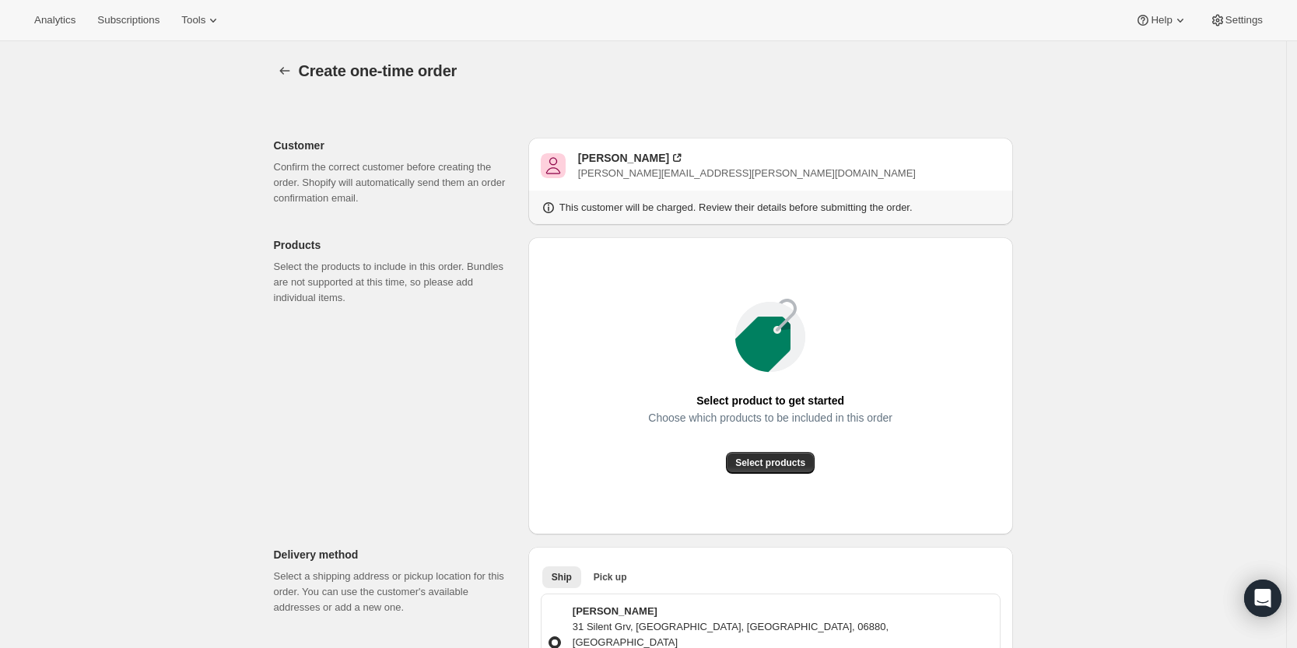
click at [775, 450] on div "Choose which products to be included in this order" at bounding box center [770, 431] width 244 height 40
click at [775, 456] on button "Select products" at bounding box center [770, 463] width 89 height 22
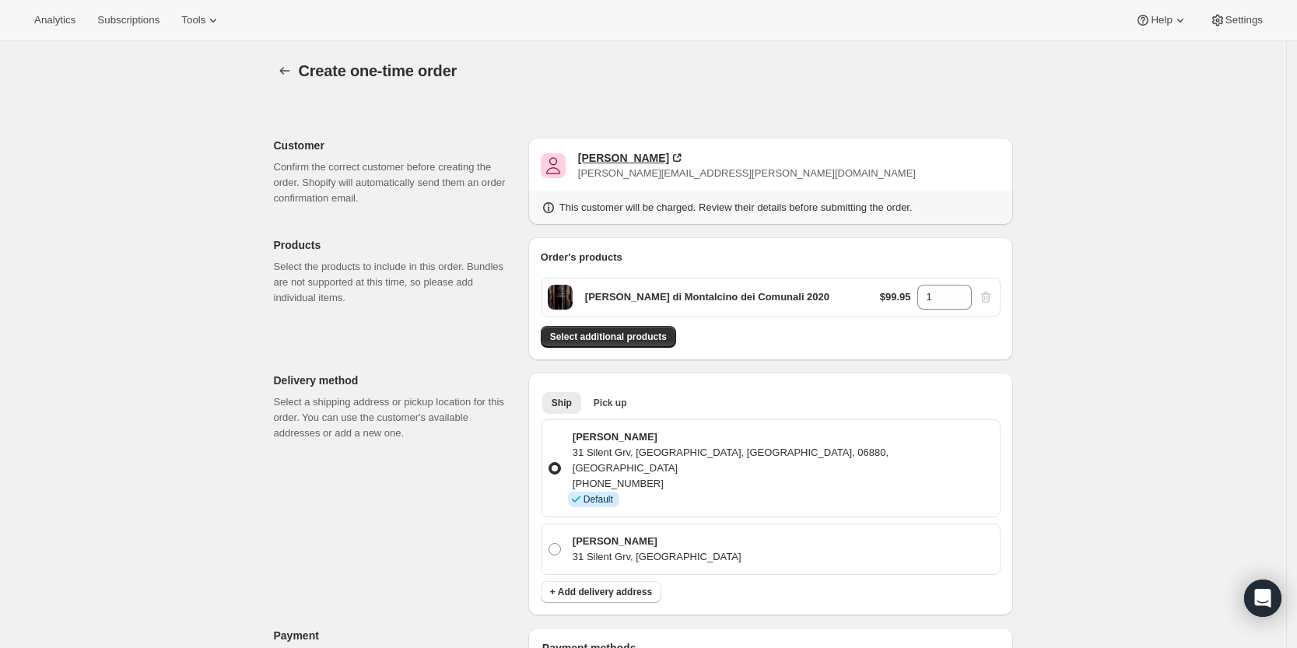
click at [607, 150] on div "Jeffrey Ruden" at bounding box center [623, 158] width 91 height 16
click at [623, 156] on div "Jeffrey Ruden" at bounding box center [623, 158] width 91 height 16
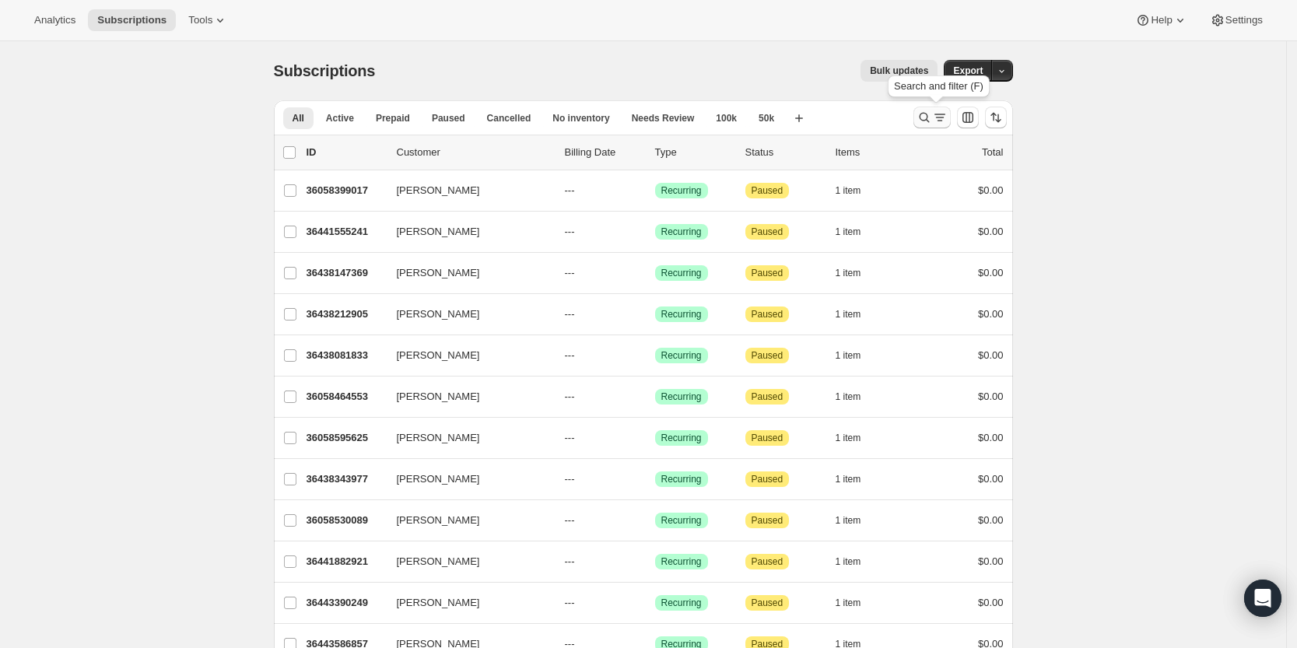
click at [923, 117] on icon "Search and filter results" at bounding box center [924, 118] width 16 height 16
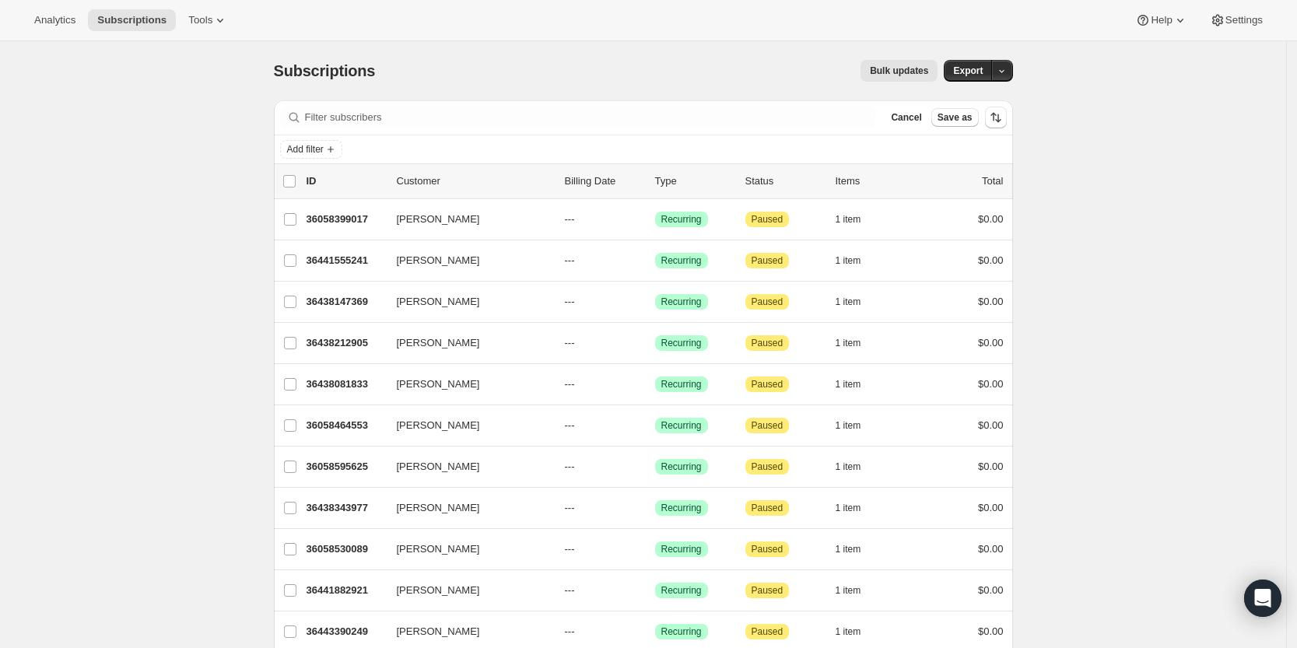
click at [629, 131] on div "Filter subscribers Cancel Save as" at bounding box center [643, 117] width 739 height 34
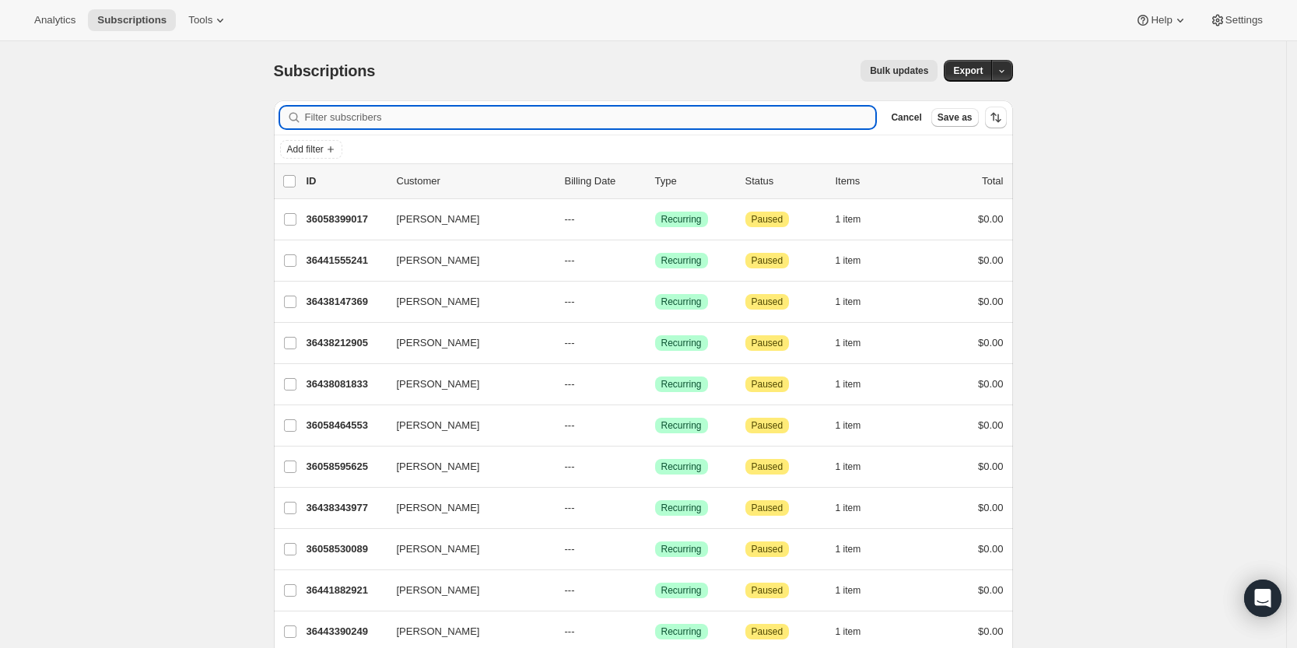
click at [629, 115] on input "Filter subscribers" at bounding box center [590, 118] width 571 height 22
paste input "jeffrey.ruden@gmail.com"
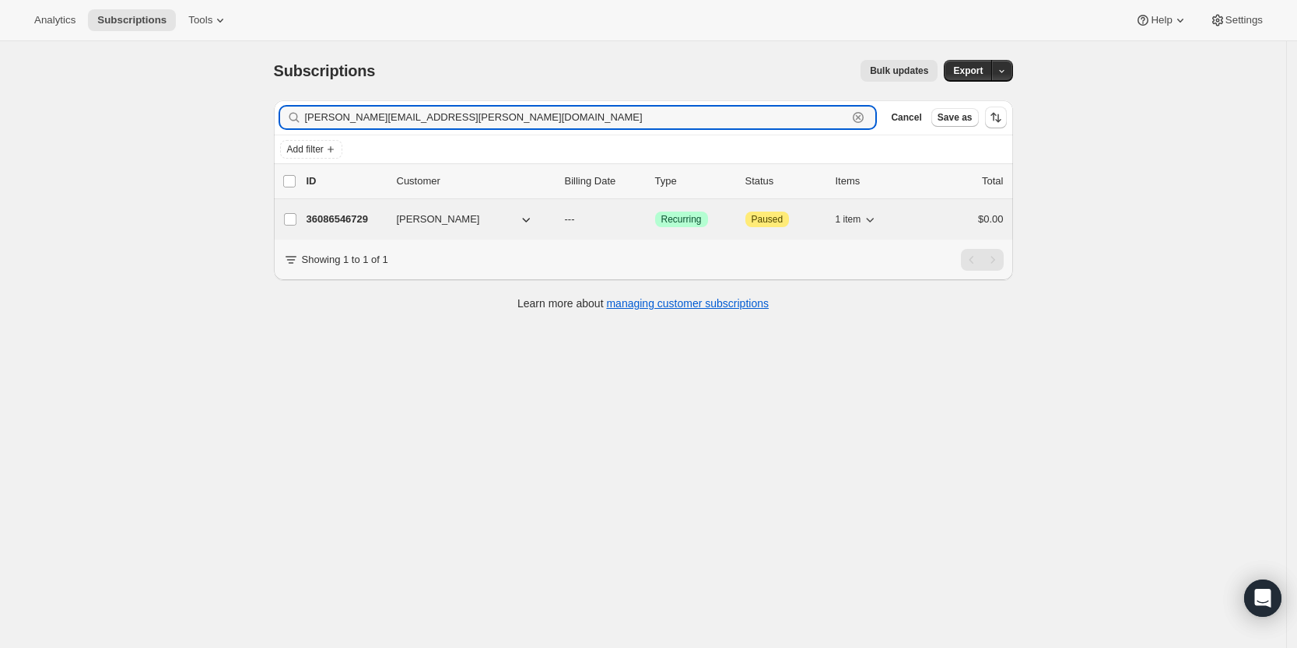
type input "jeffrey.ruden@gmail.com"
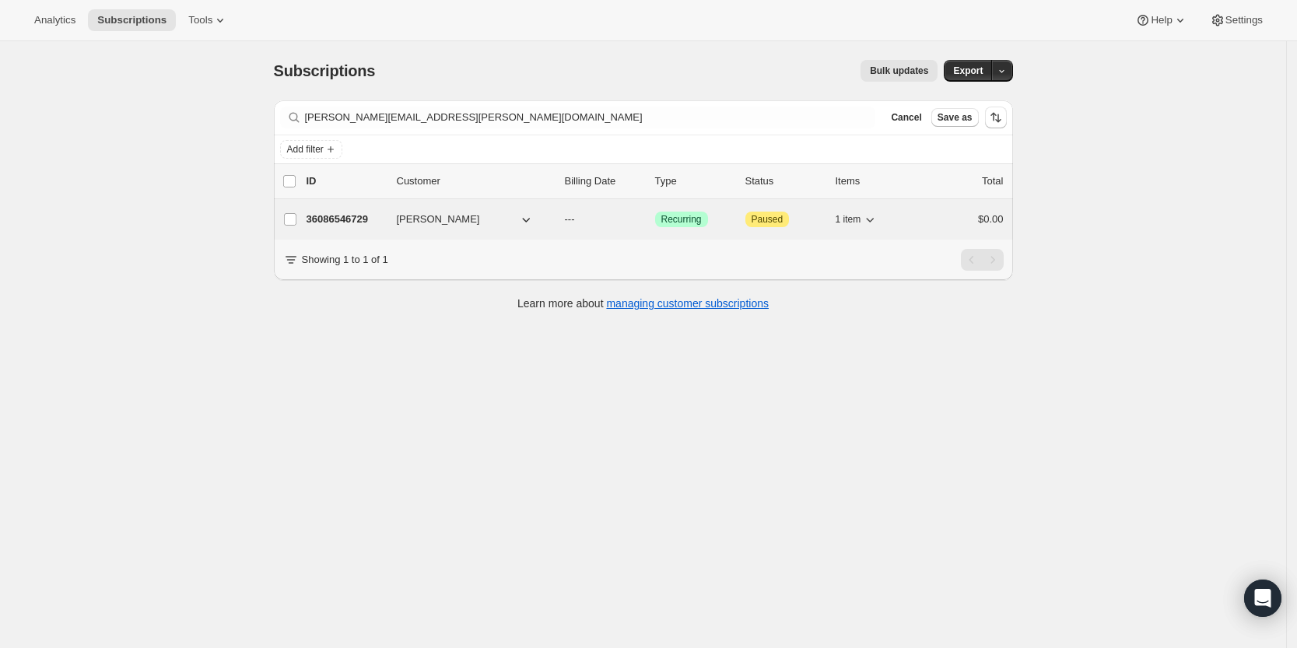
click at [336, 218] on p "36086546729" at bounding box center [345, 220] width 78 height 16
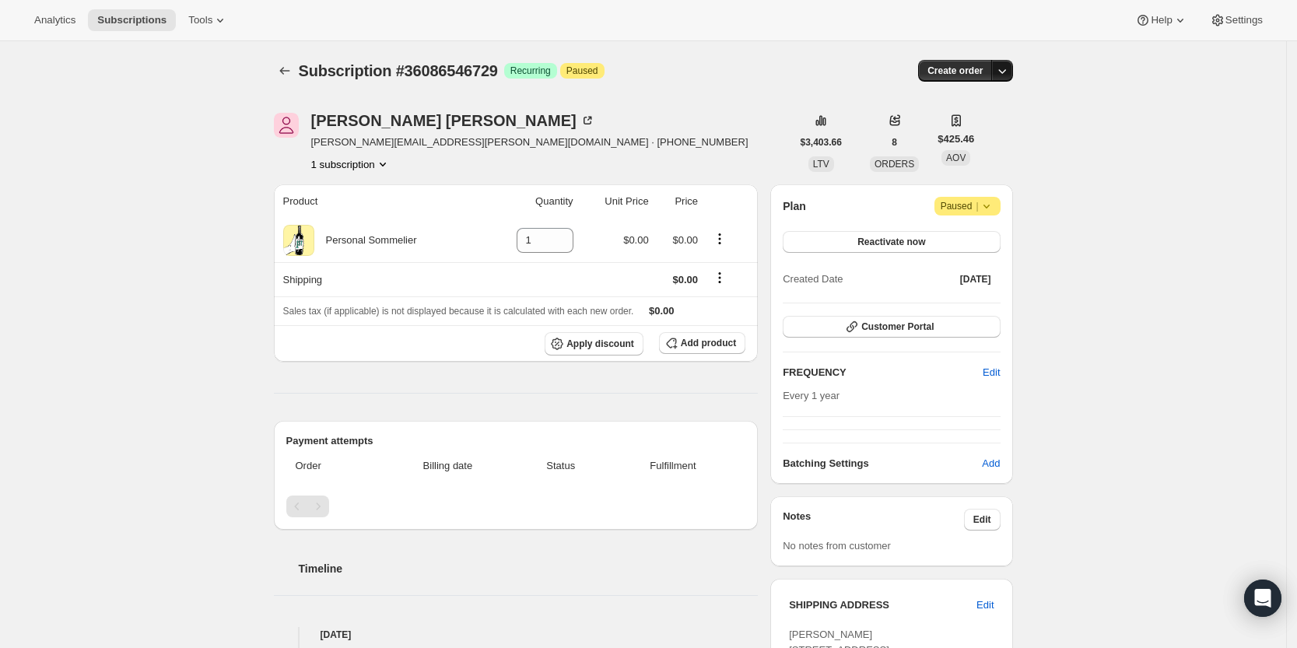
click at [1006, 72] on icon "button" at bounding box center [1002, 71] width 8 height 5
click at [986, 126] on span "Create custom one-time order" at bounding box center [940, 130] width 135 height 12
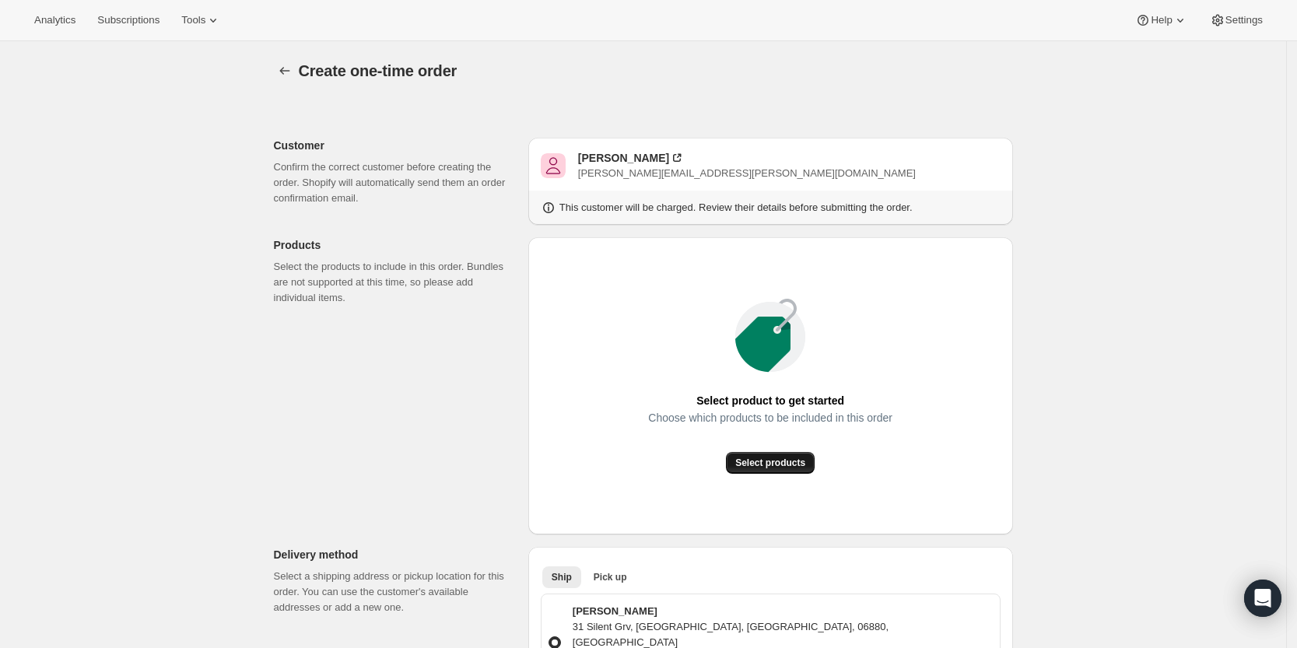
click at [774, 461] on span "Select products" at bounding box center [770, 463] width 70 height 12
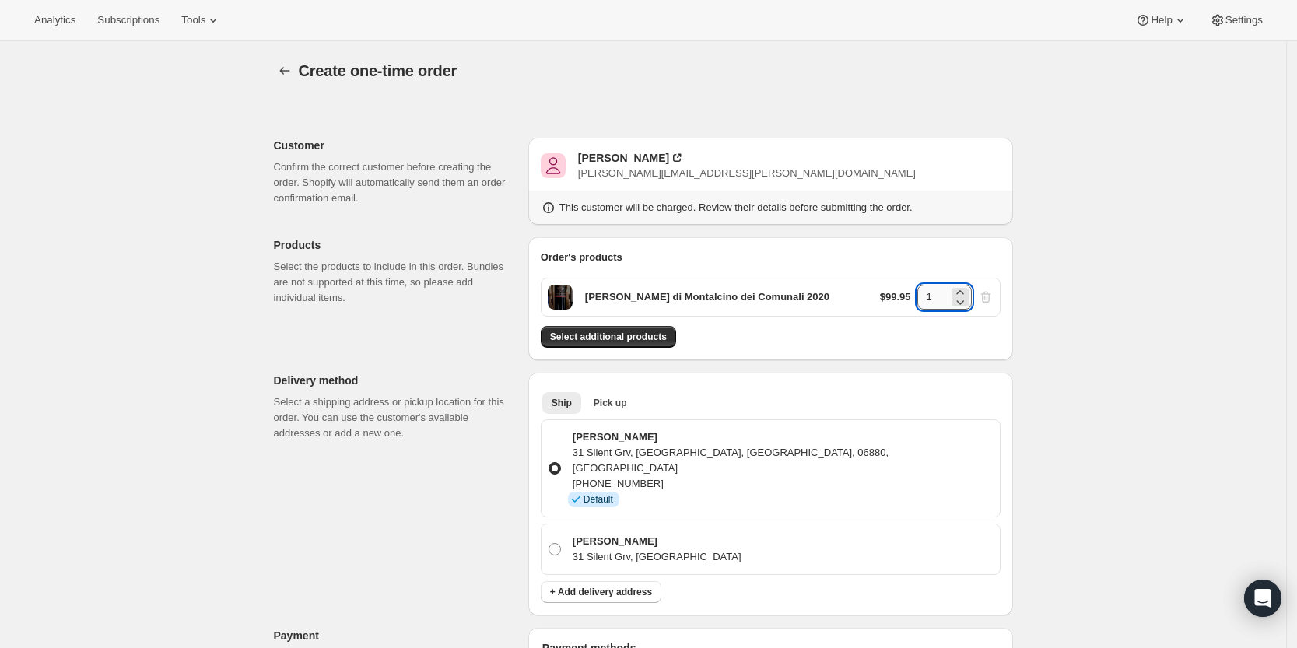
click at [936, 302] on input "1" at bounding box center [932, 297] width 31 height 25
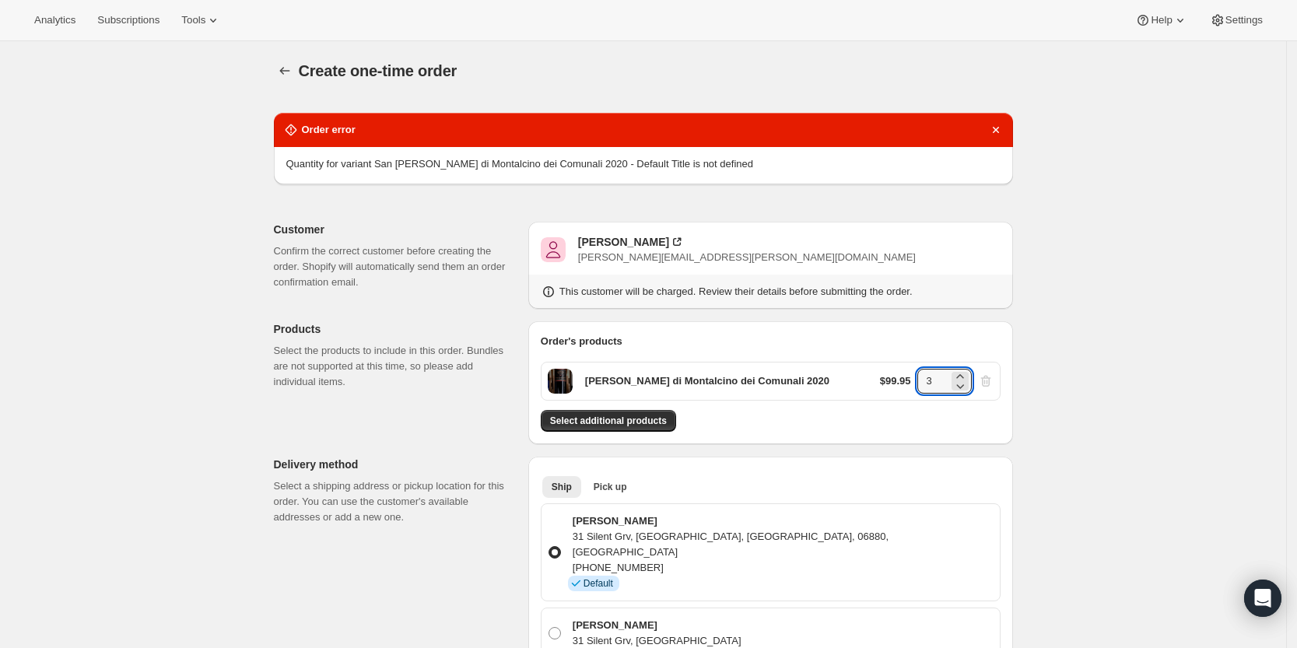
type input "3"
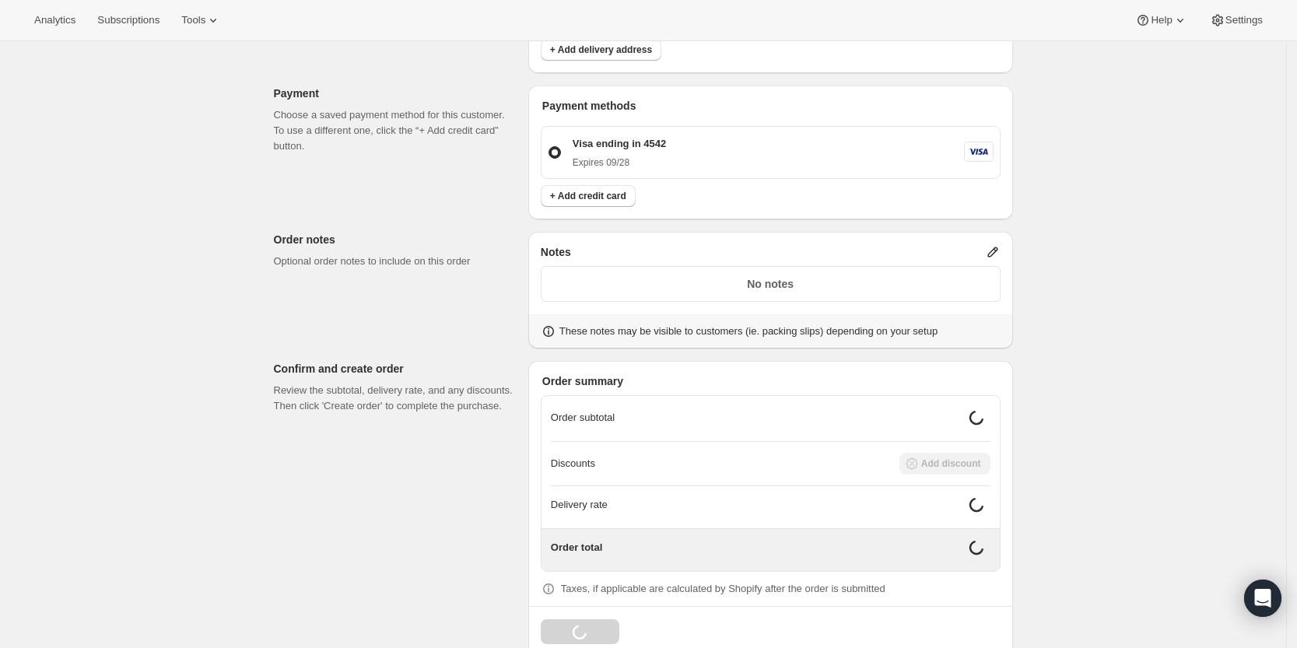
scroll to position [542, 0]
click at [852, 276] on p "No notes" at bounding box center [770, 284] width 439 height 16
click at [831, 276] on p "No notes" at bounding box center [770, 284] width 439 height 16
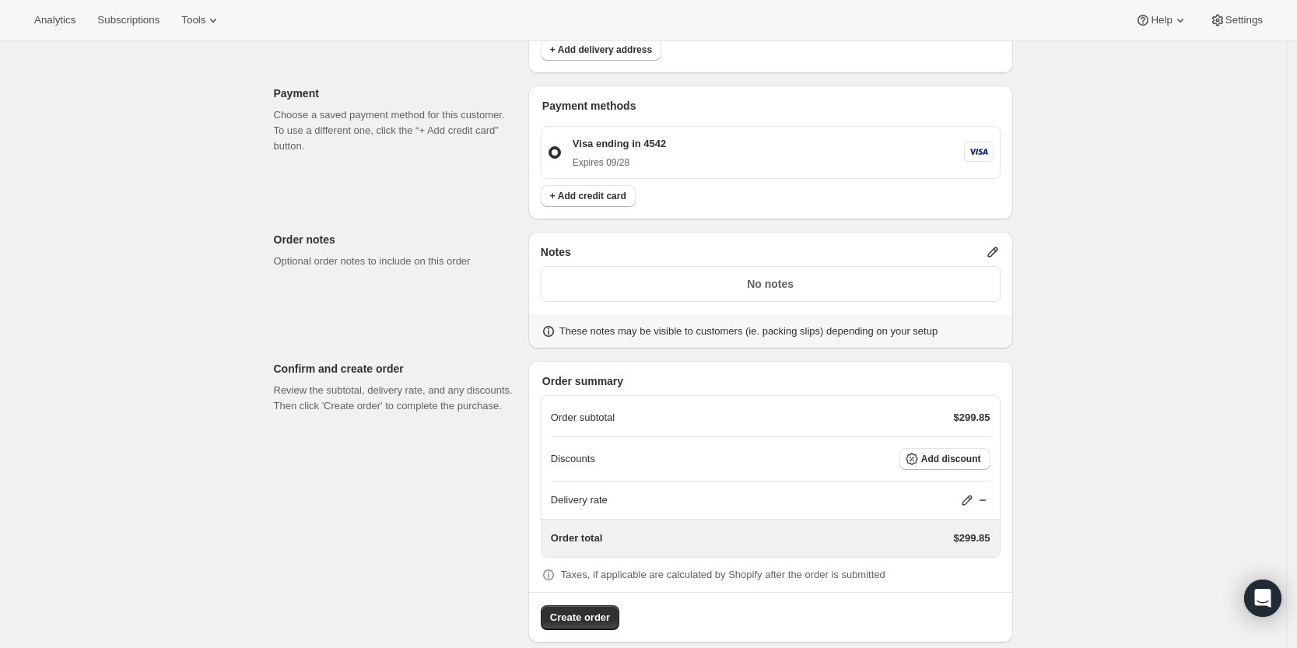
scroll to position [530, 0]
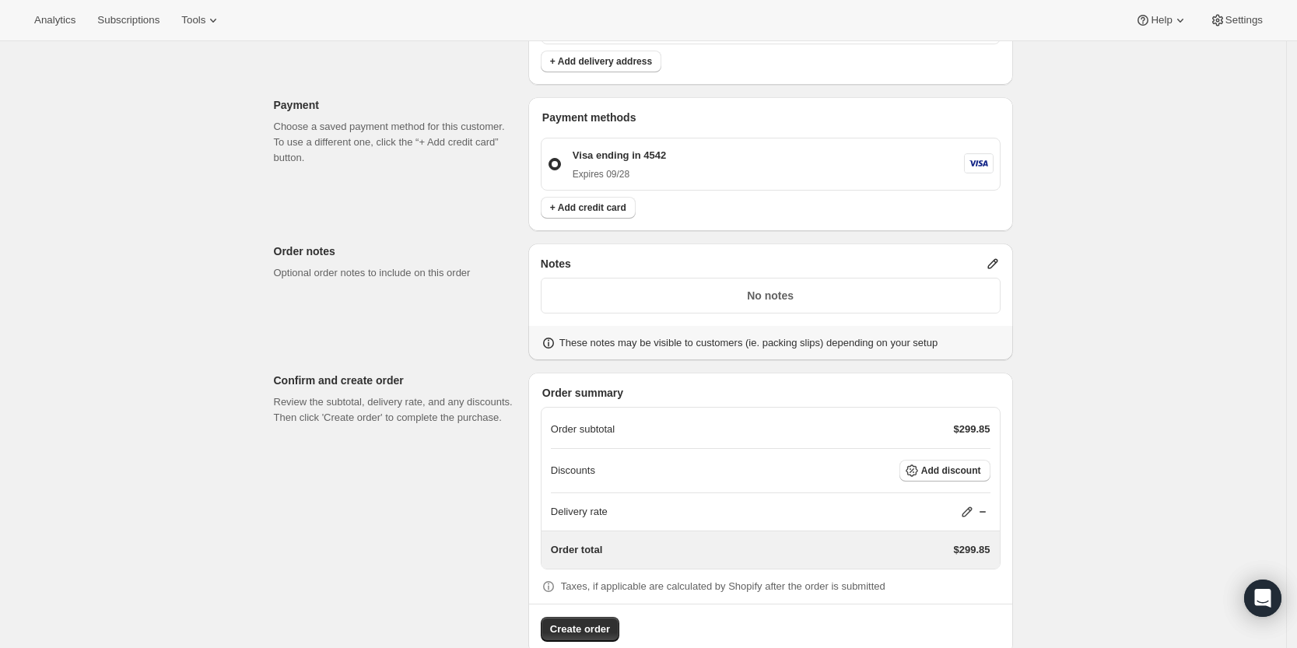
click at [997, 259] on icon at bounding box center [992, 264] width 10 height 10
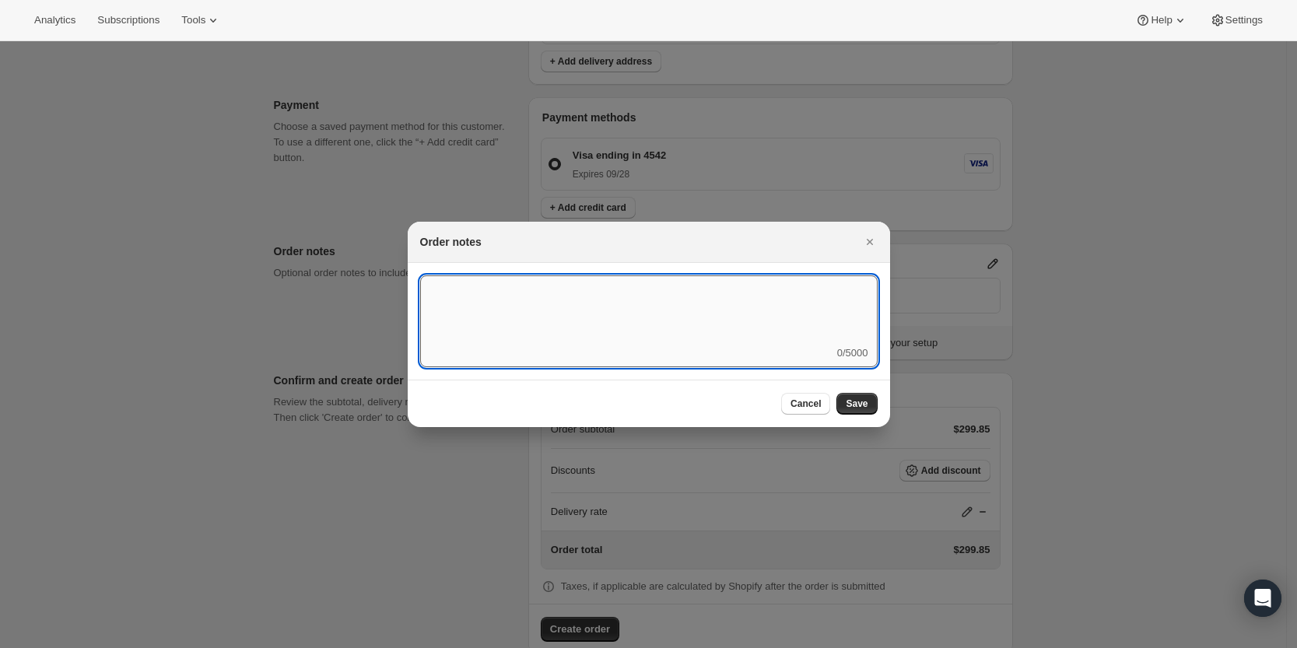
click at [783, 312] on textarea ":rd5:" at bounding box center [648, 310] width 457 height 70
paste textarea "FBW539118"
type textarea "Ship with FBW539118"
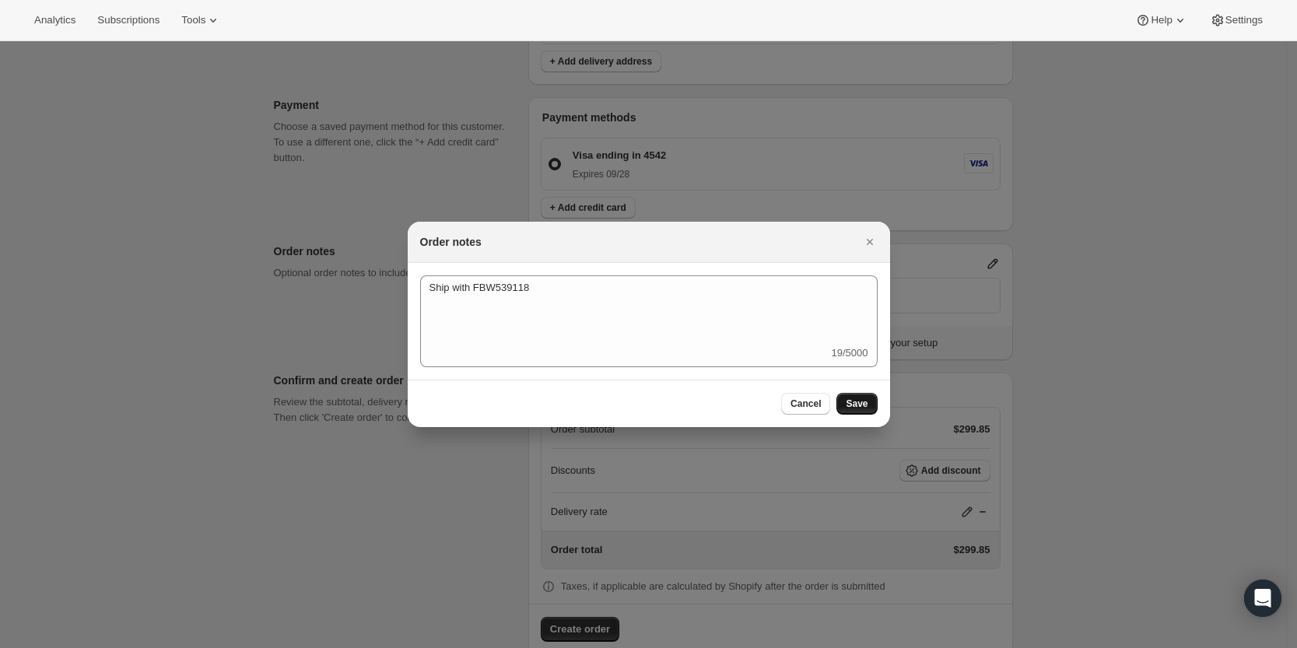
click at [865, 406] on span "Save" at bounding box center [856, 403] width 22 height 12
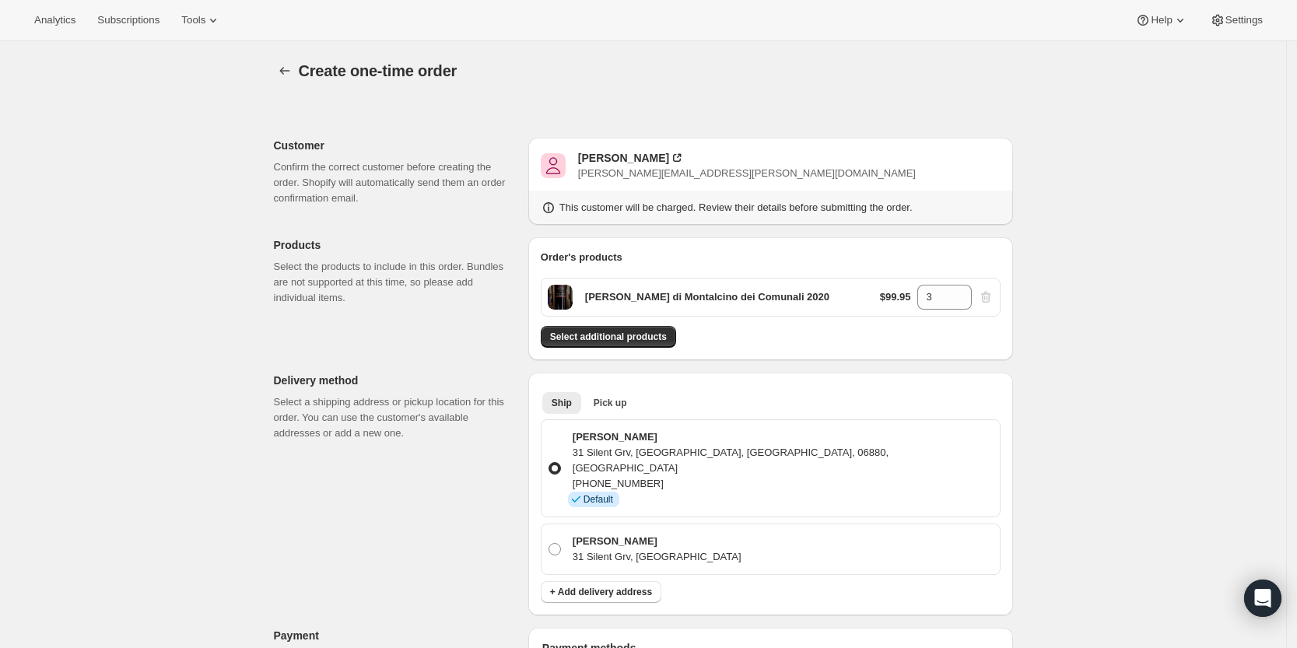
scroll to position [530, 0]
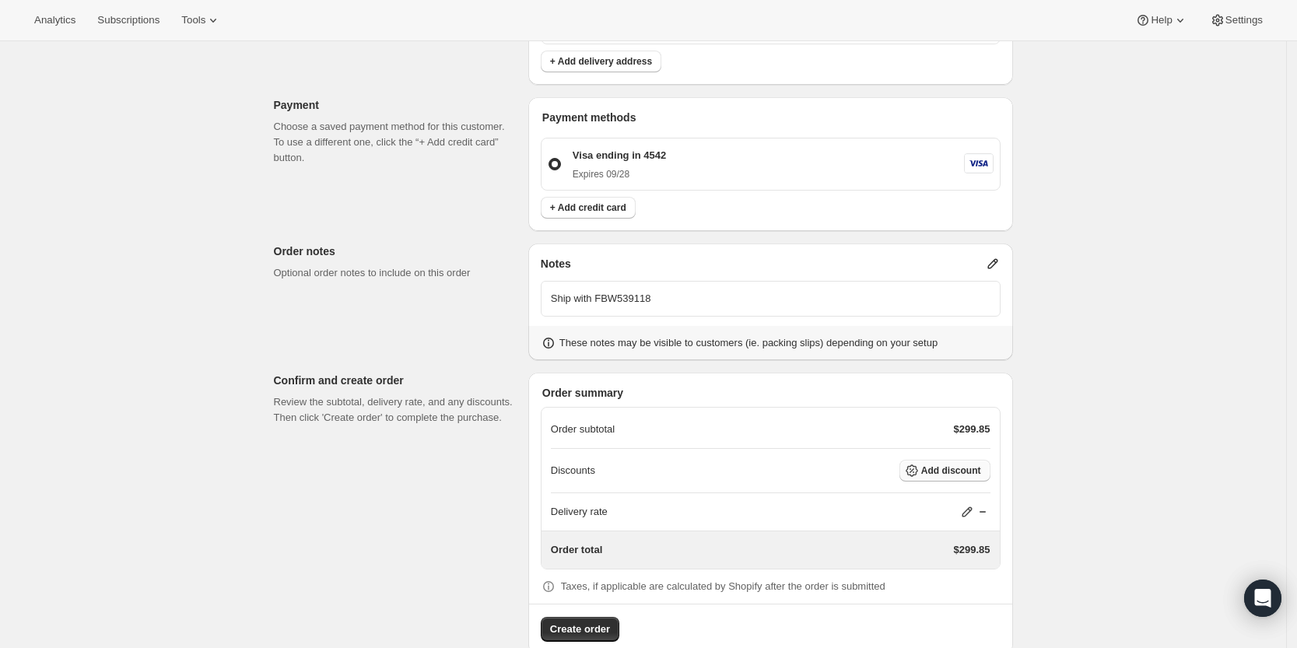
click at [935, 464] on span "Add discount" at bounding box center [951, 470] width 60 height 12
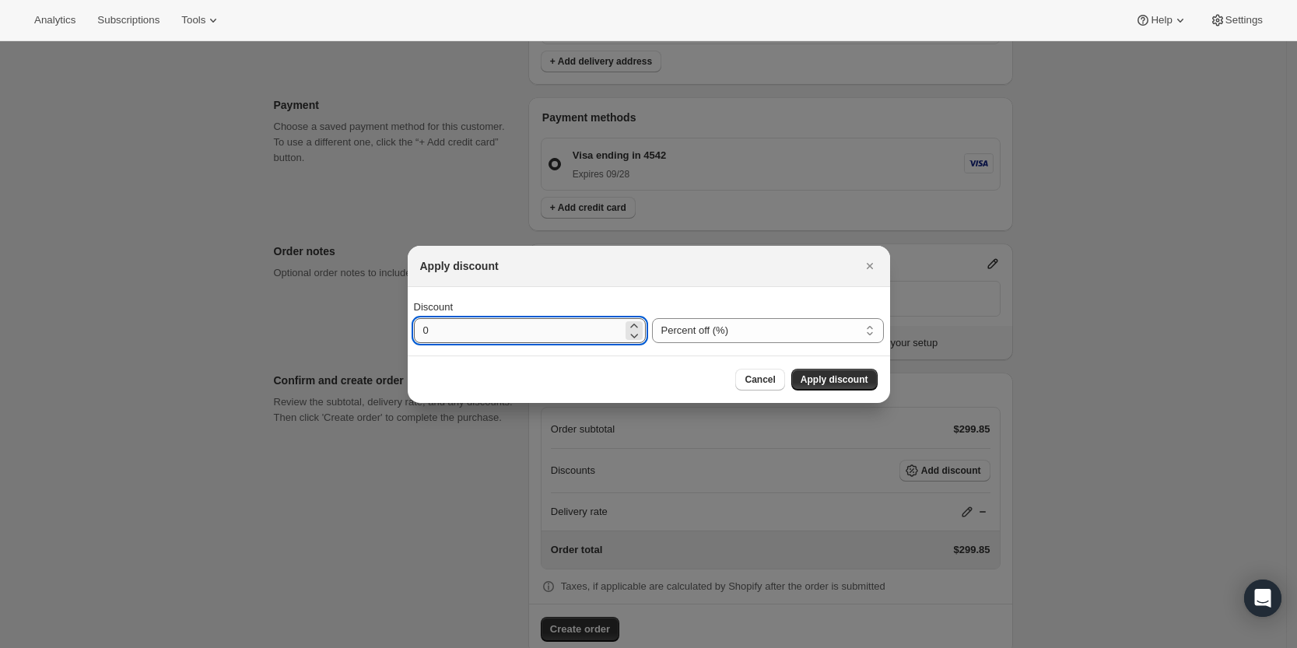
click at [588, 324] on input "0" at bounding box center [518, 330] width 208 height 25
type input "51"
click at [824, 382] on span "Apply discount" at bounding box center [834, 379] width 68 height 12
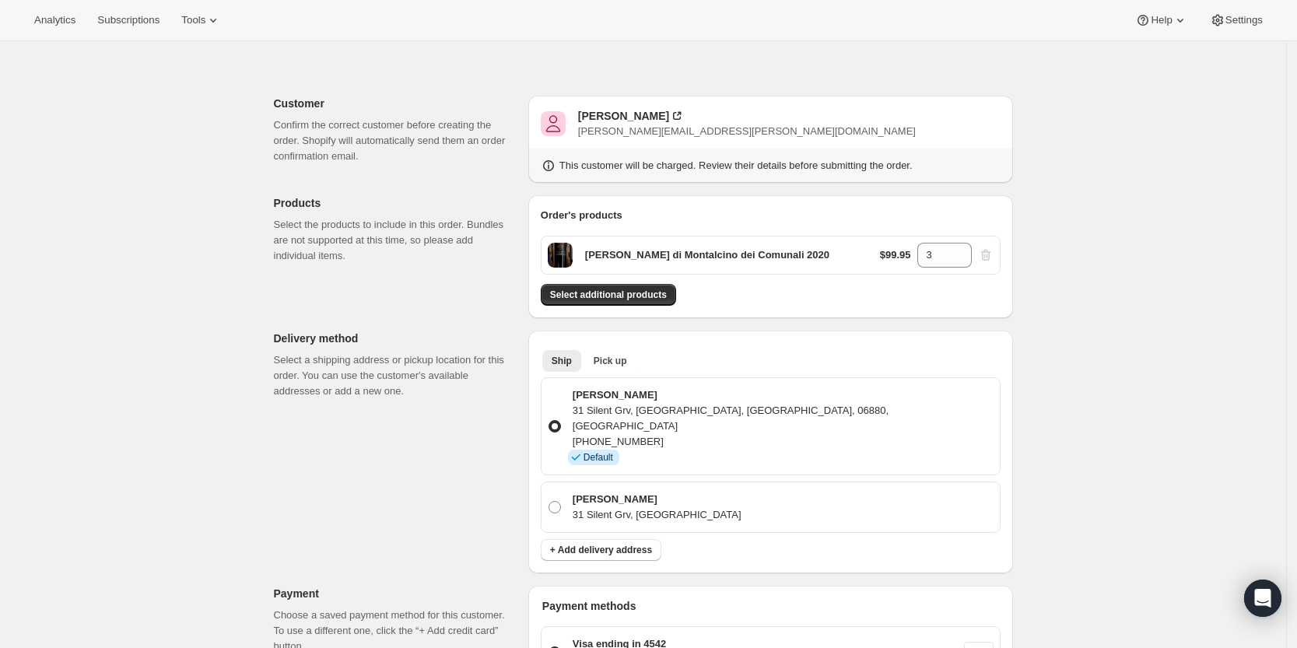
scroll to position [524, 0]
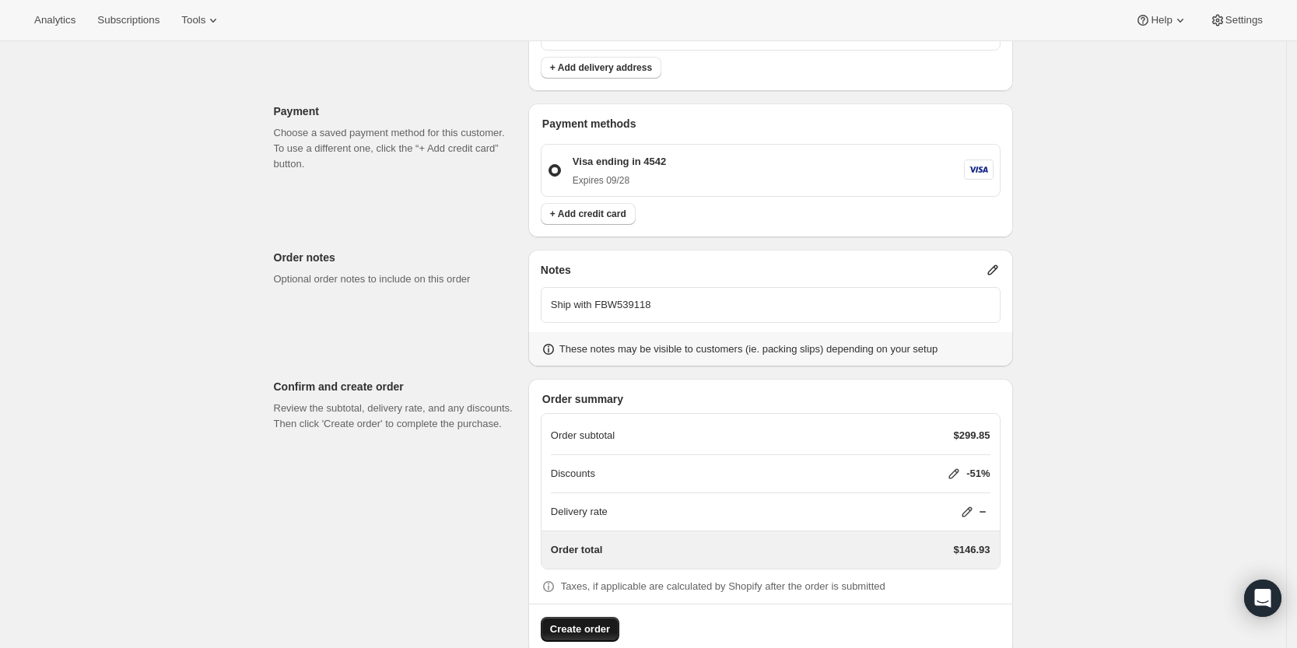
click at [601, 621] on span "Create order" at bounding box center [580, 629] width 60 height 16
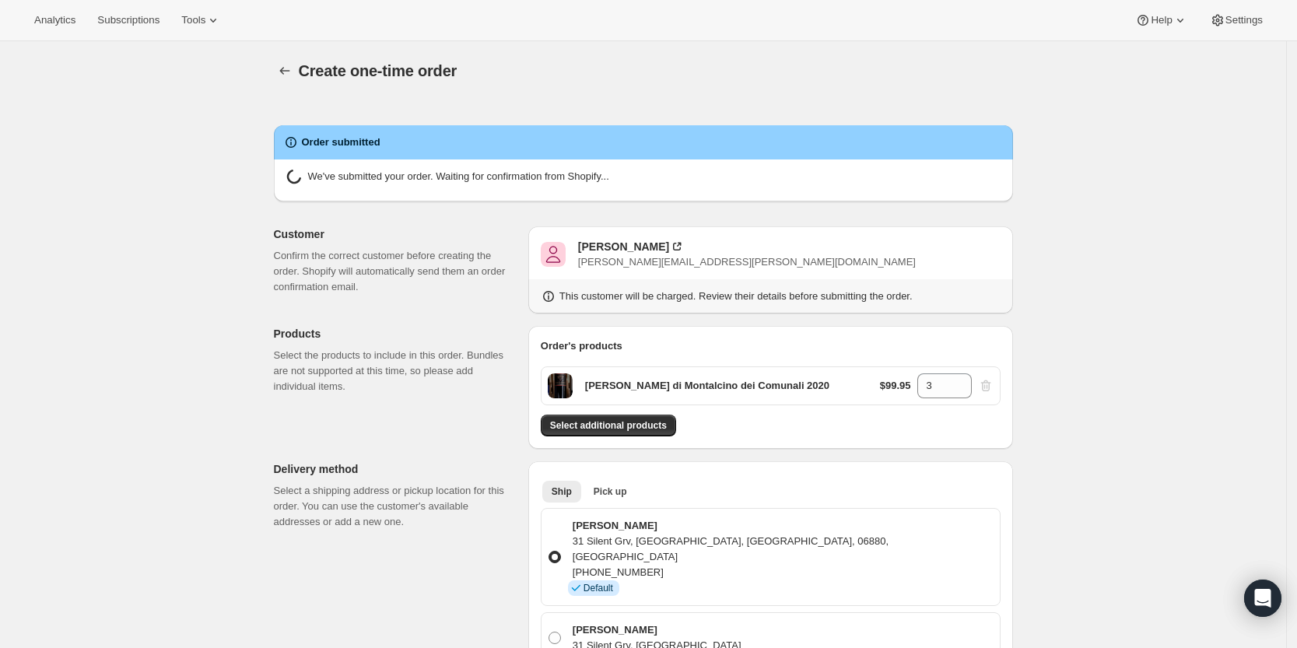
radio input "true"
